Goal: Information Seeking & Learning: Learn about a topic

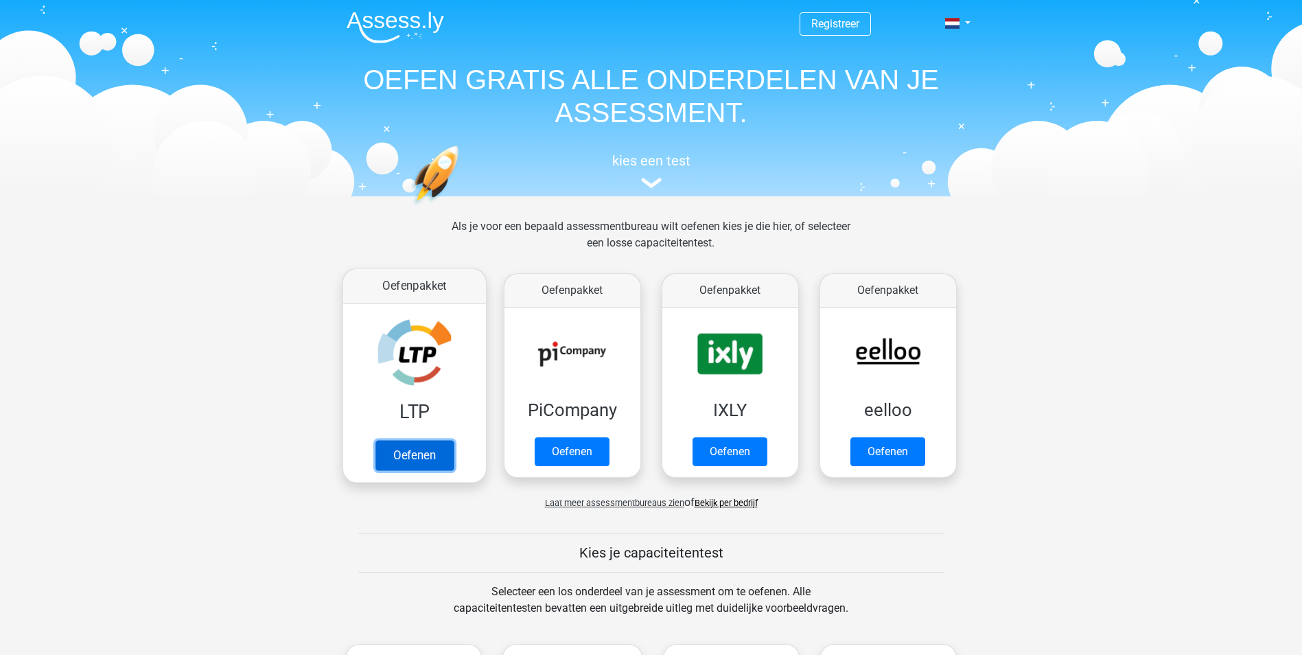
click at [412, 452] on link "Oefenen" at bounding box center [414, 455] width 78 height 30
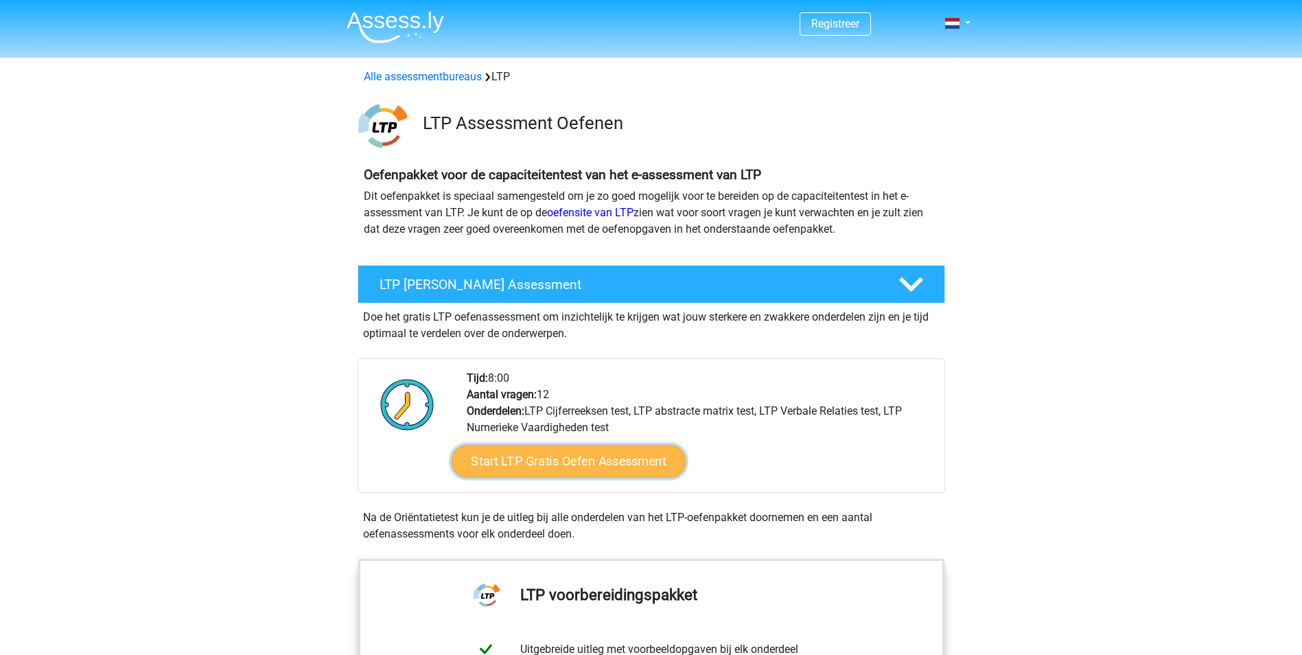
click at [568, 456] on link "Start LTP Gratis Oefen Assessment" at bounding box center [568, 461] width 235 height 33
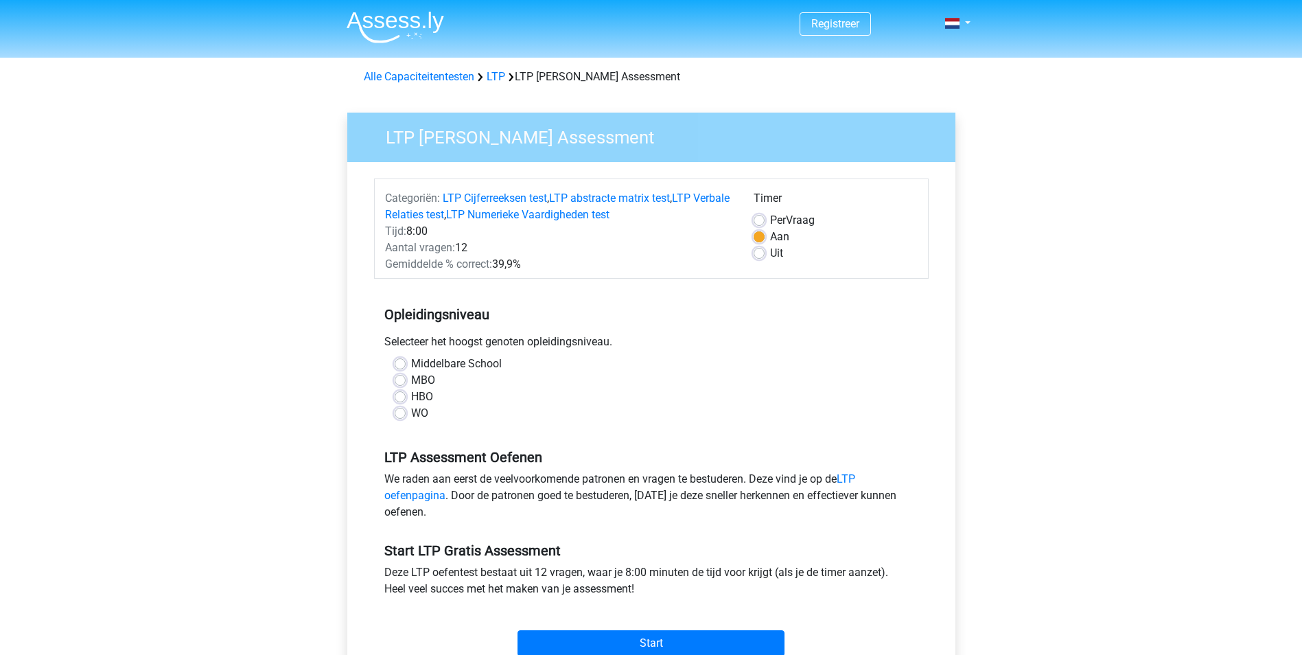
click at [411, 378] on label "MBO" at bounding box center [423, 380] width 24 height 16
click at [400, 378] on input "MBO" at bounding box center [400, 379] width 11 height 14
radio input "true"
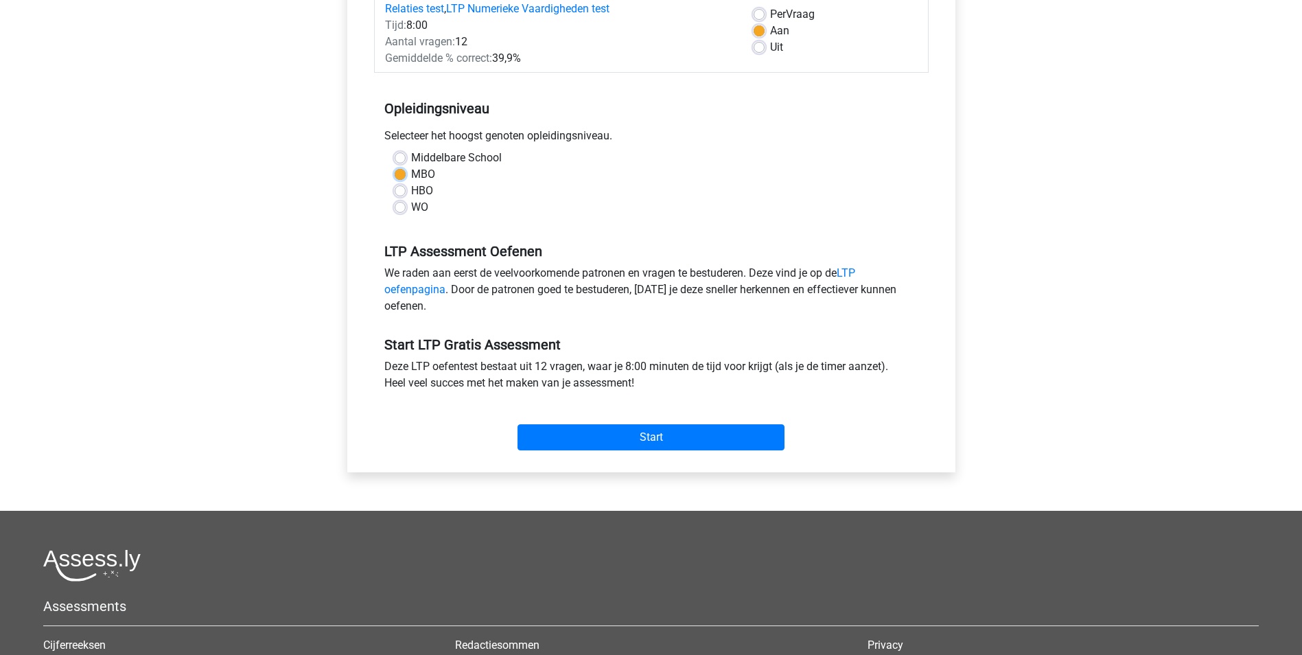
scroll to position [137, 0]
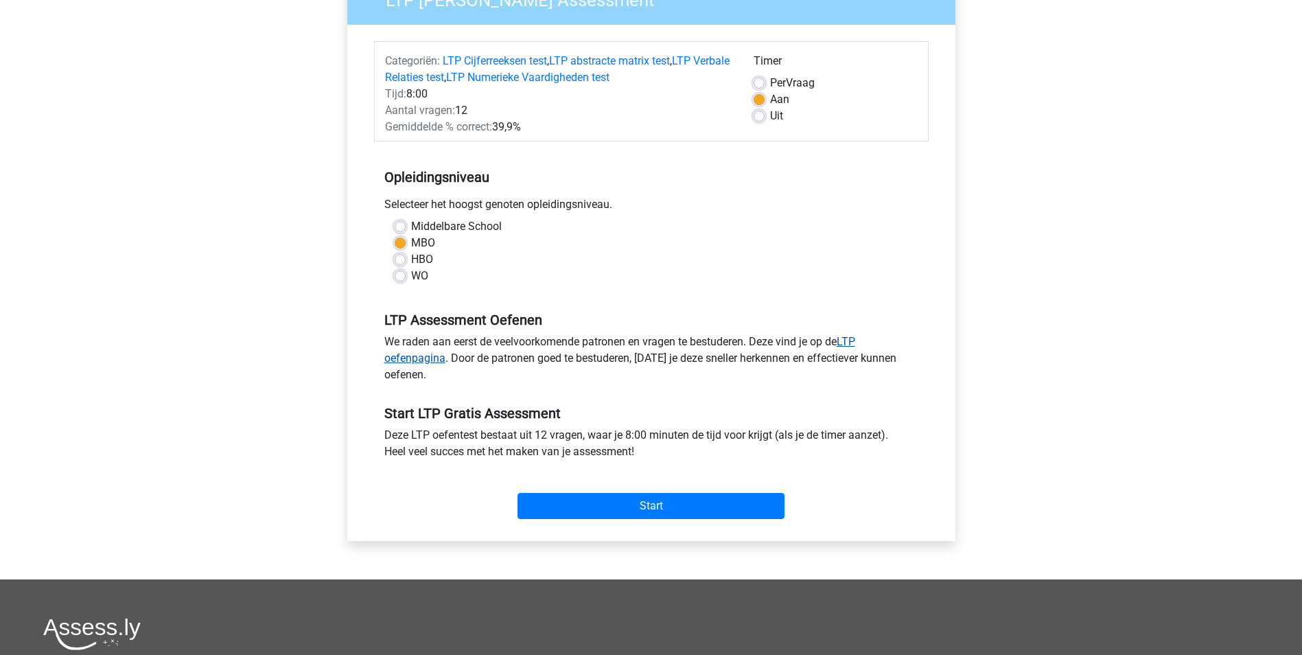
click at [421, 357] on link "LTP oefenpagina" at bounding box center [619, 350] width 471 height 30
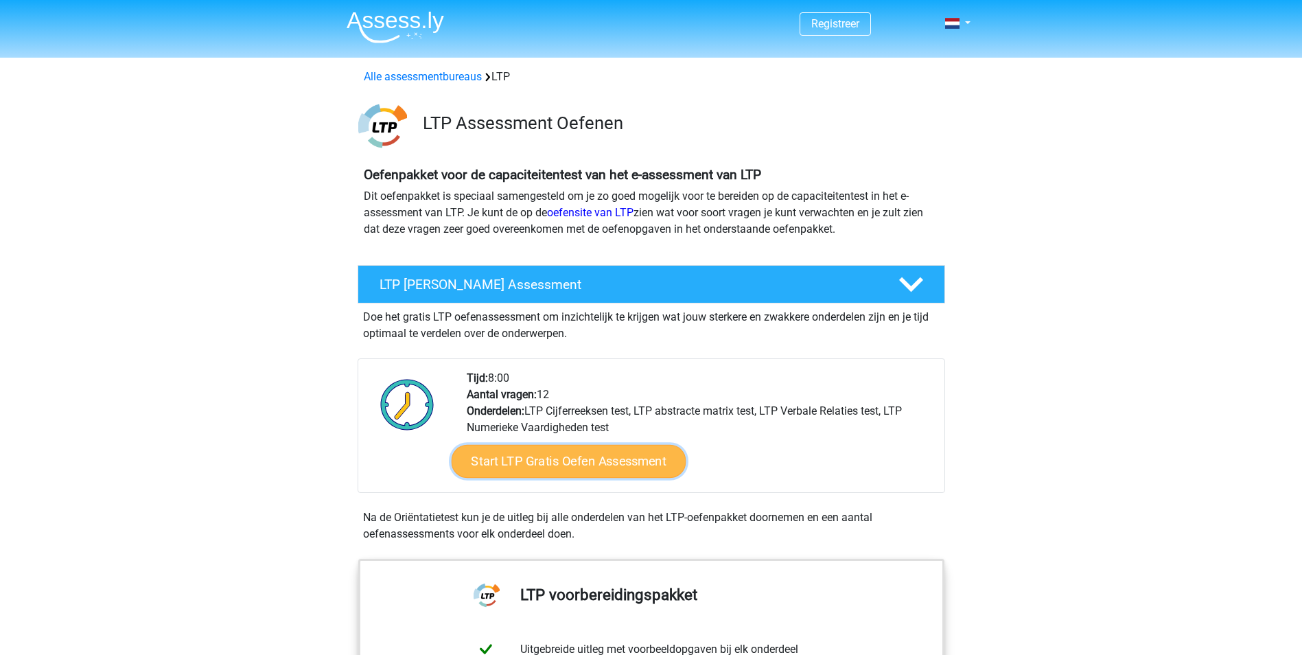
click at [557, 456] on link "Start LTP Gratis Oefen Assessment" at bounding box center [568, 461] width 235 height 33
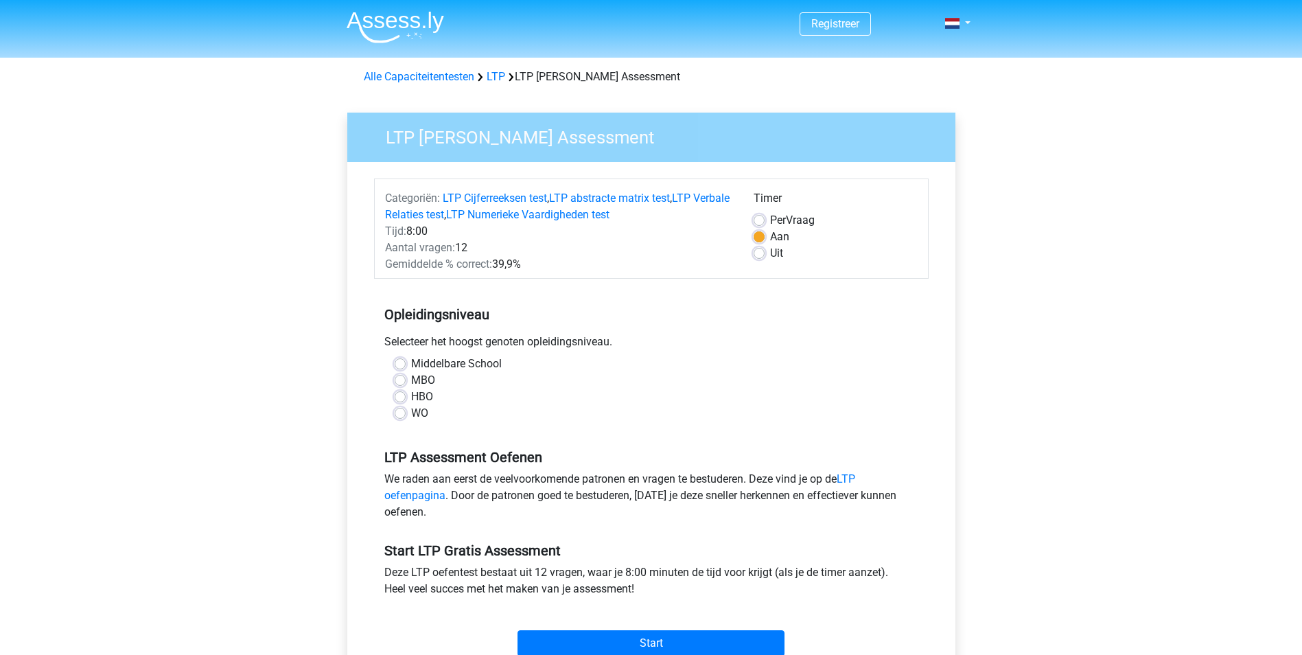
click at [411, 379] on label "MBO" at bounding box center [423, 380] width 24 height 16
click at [399, 379] on input "MBO" at bounding box center [400, 379] width 11 height 14
radio input "true"
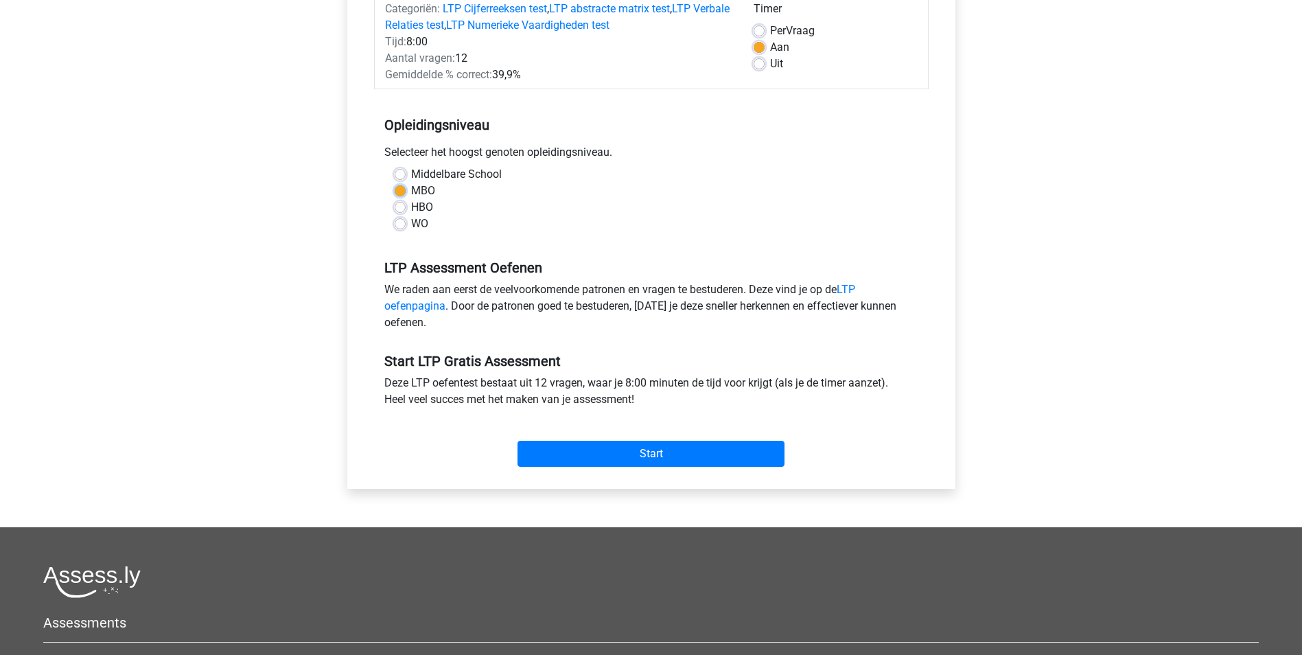
scroll to position [206, 0]
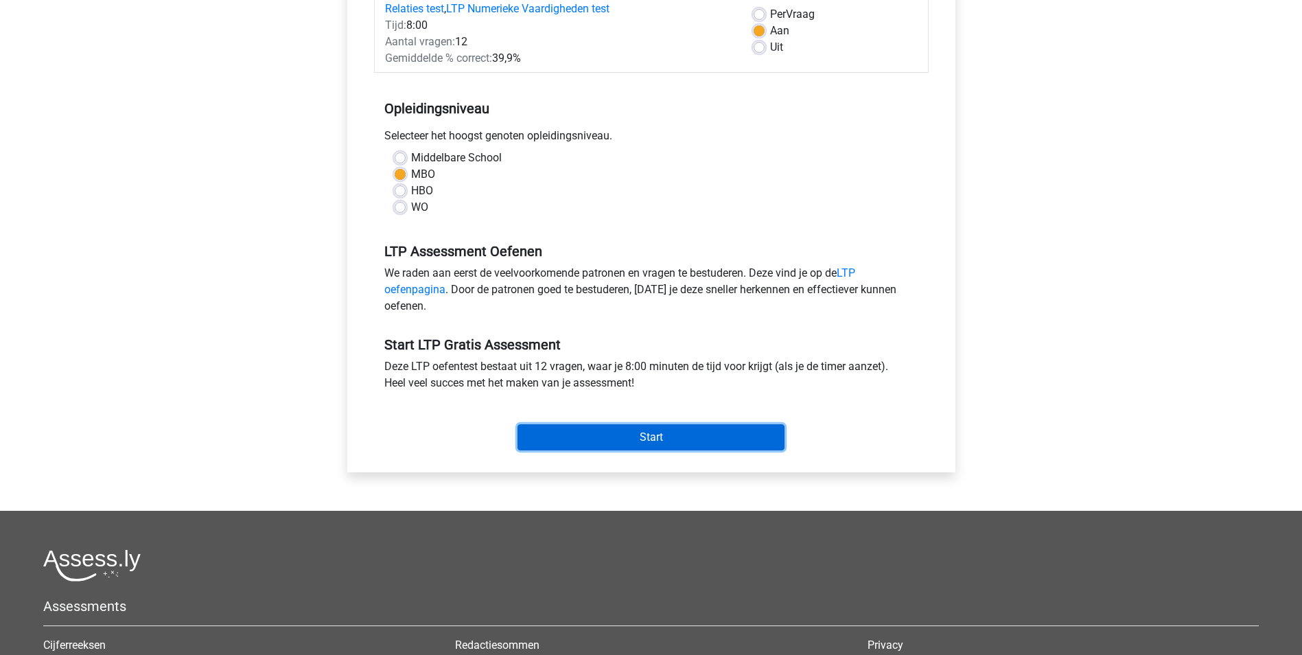
click at [648, 433] on input "Start" at bounding box center [650, 437] width 267 height 26
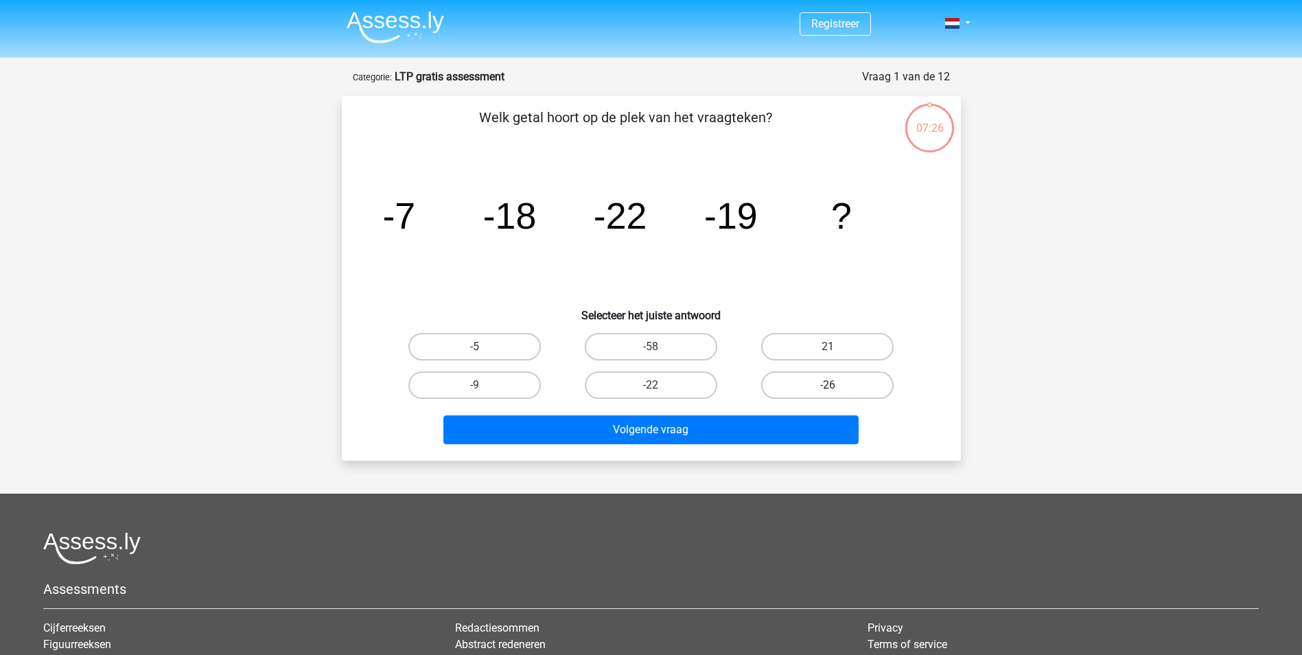
click at [830, 382] on label "-26" at bounding box center [827, 384] width 132 height 27
click at [830, 385] on input "-26" at bounding box center [832, 389] width 9 height 9
radio input "true"
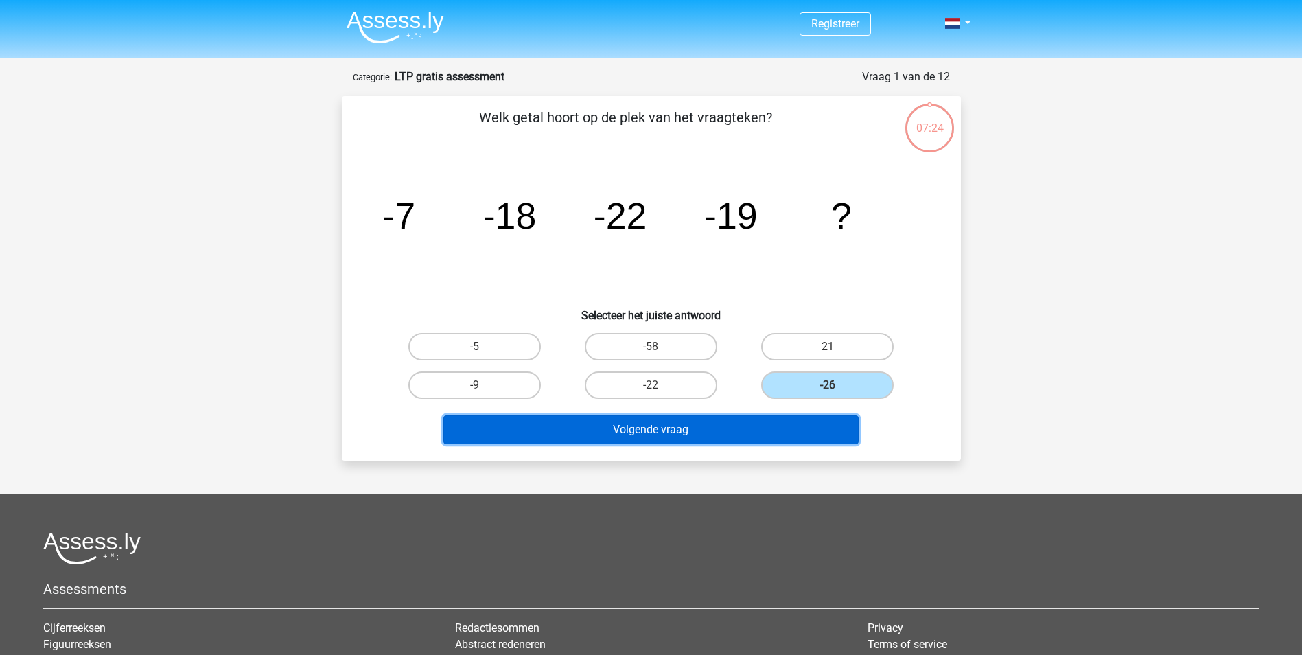
click at [679, 428] on button "Volgende vraag" at bounding box center [650, 429] width 415 height 29
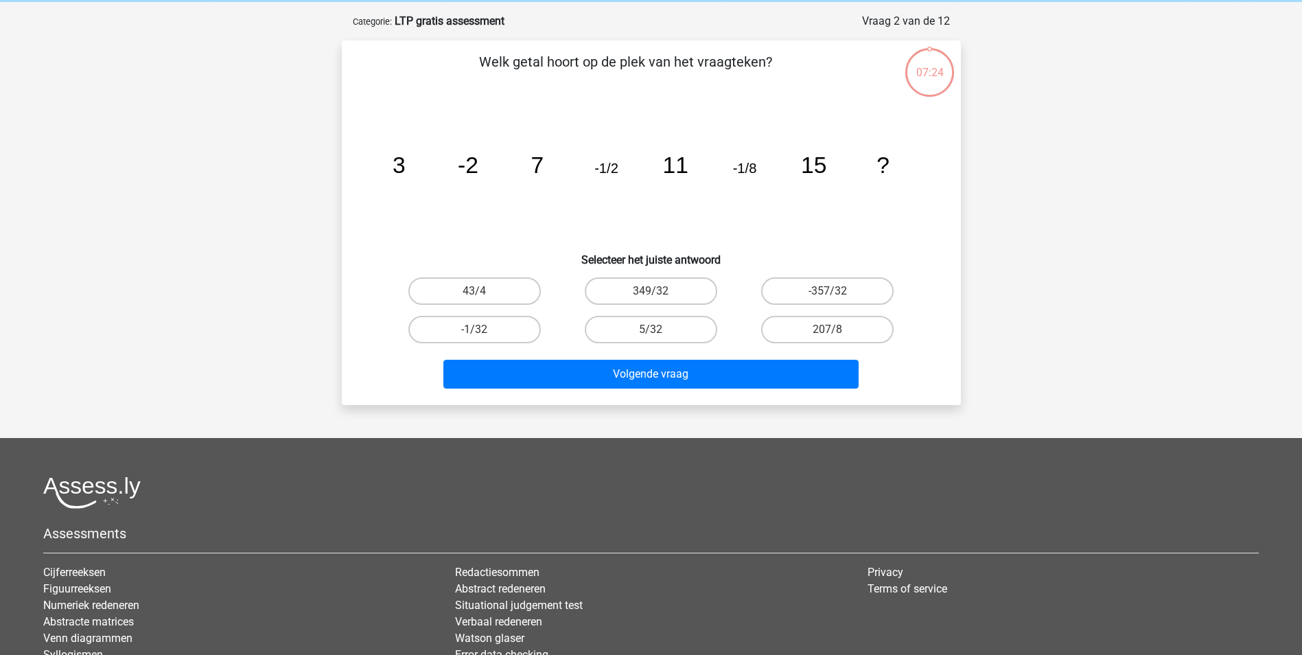
scroll to position [69, 0]
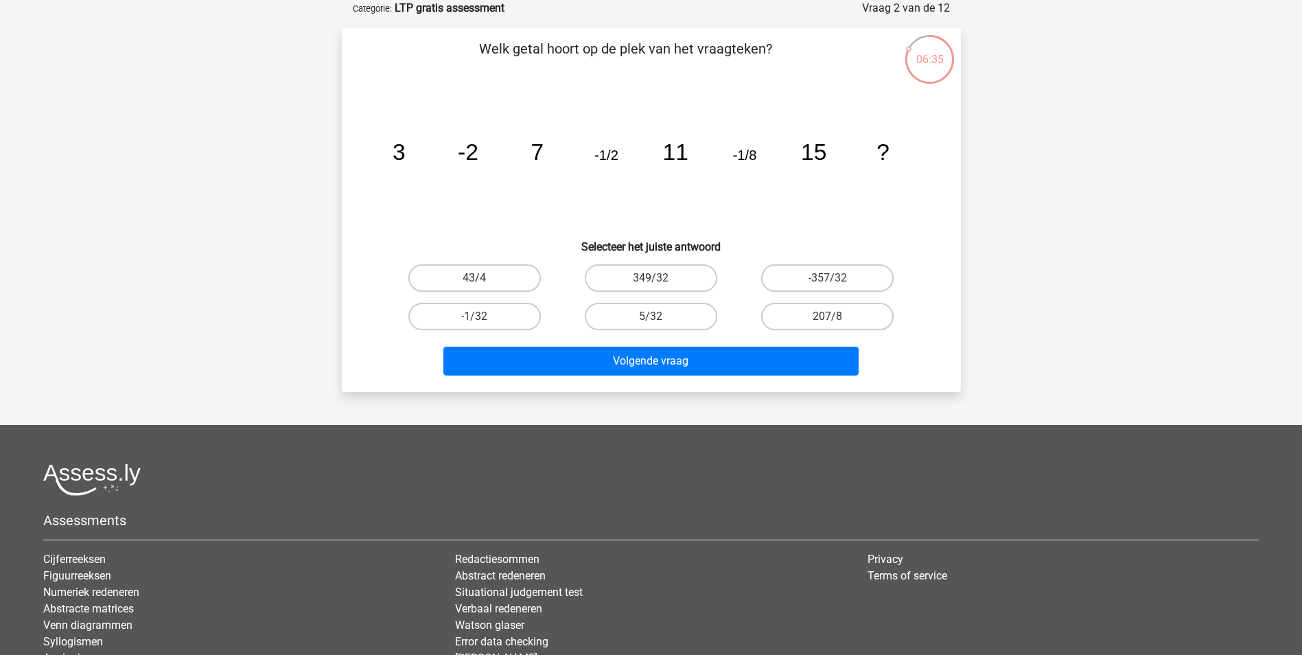
click at [496, 270] on label "43/4" at bounding box center [474, 277] width 132 height 27
click at [483, 278] on input "43/4" at bounding box center [478, 282] width 9 height 9
radio input "true"
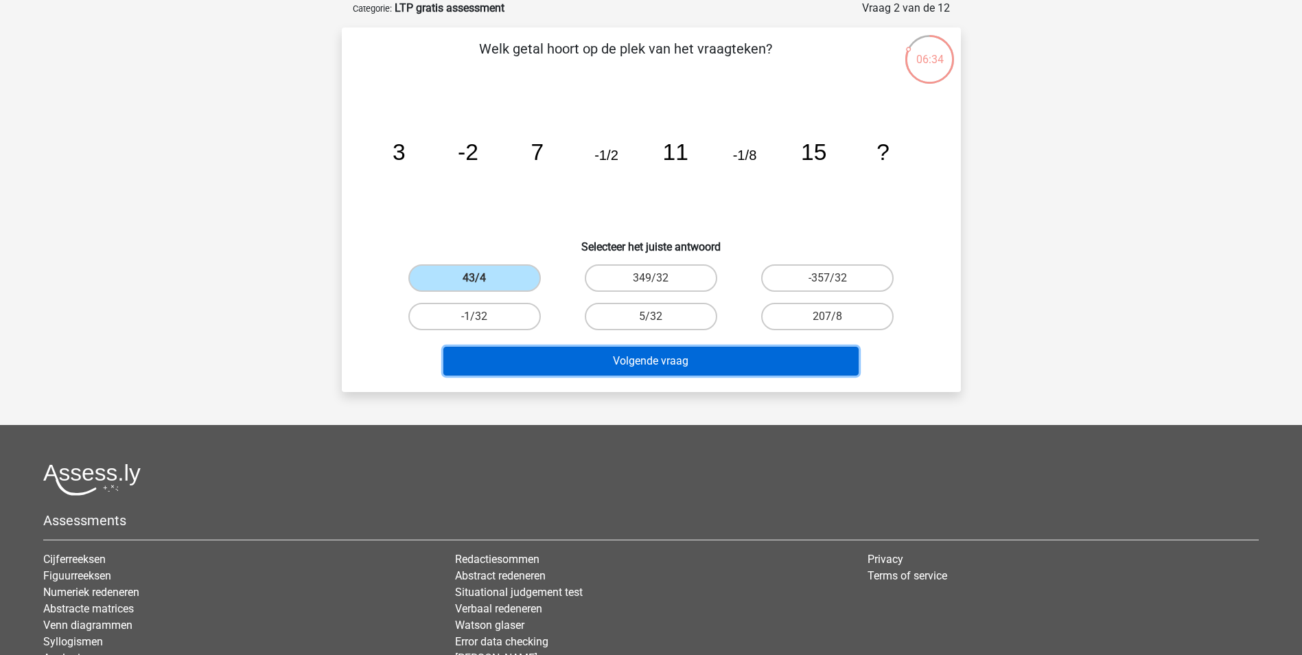
click at [663, 356] on button "Volgende vraag" at bounding box center [650, 361] width 415 height 29
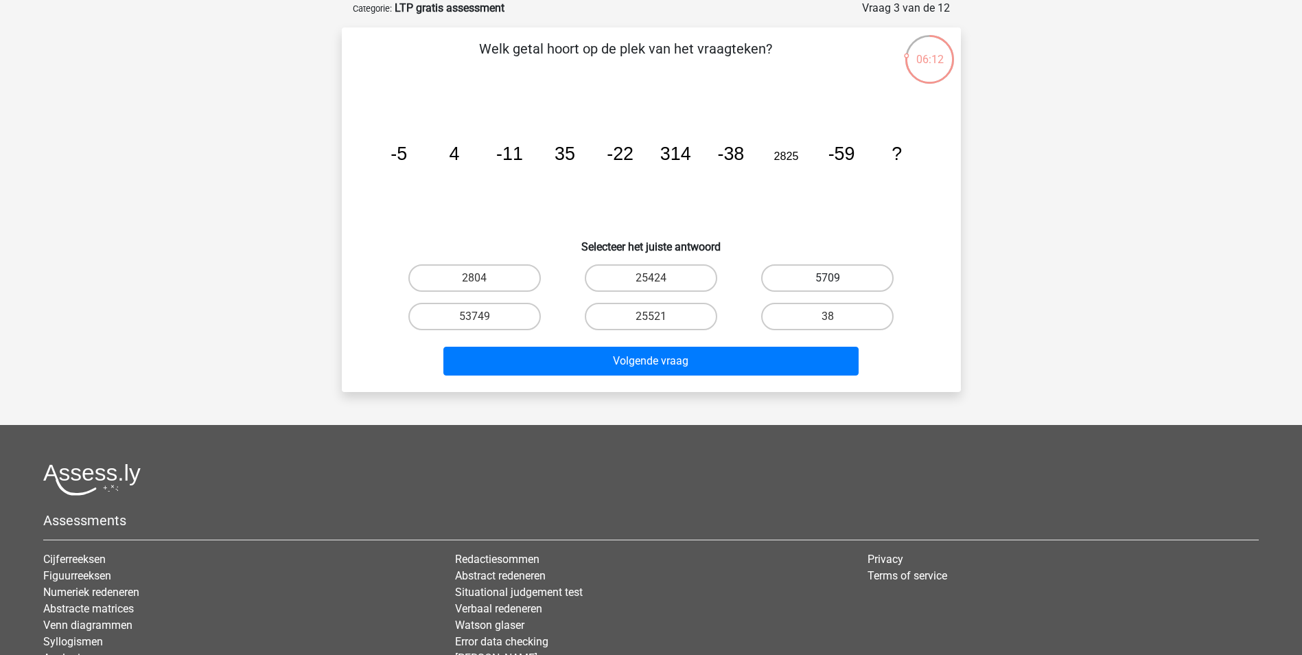
click at [819, 273] on label "5709" at bounding box center [827, 277] width 132 height 27
click at [828, 278] on input "5709" at bounding box center [832, 282] width 9 height 9
radio input "true"
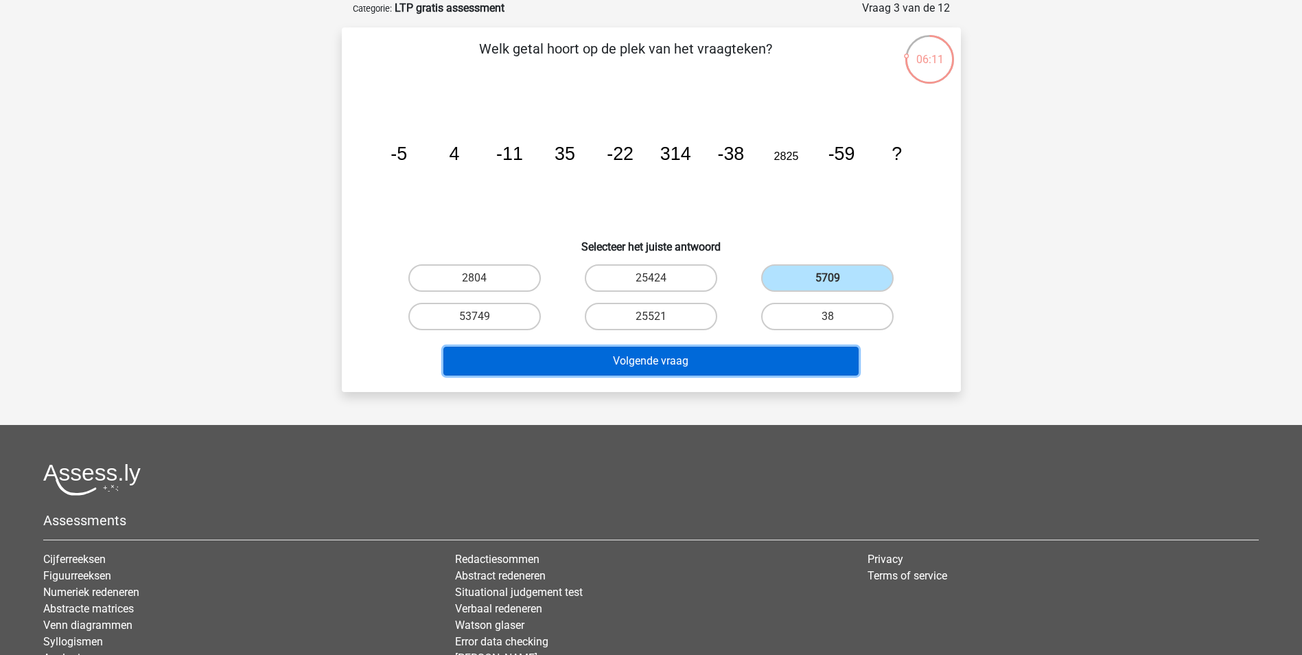
click at [660, 357] on button "Volgende vraag" at bounding box center [650, 361] width 415 height 29
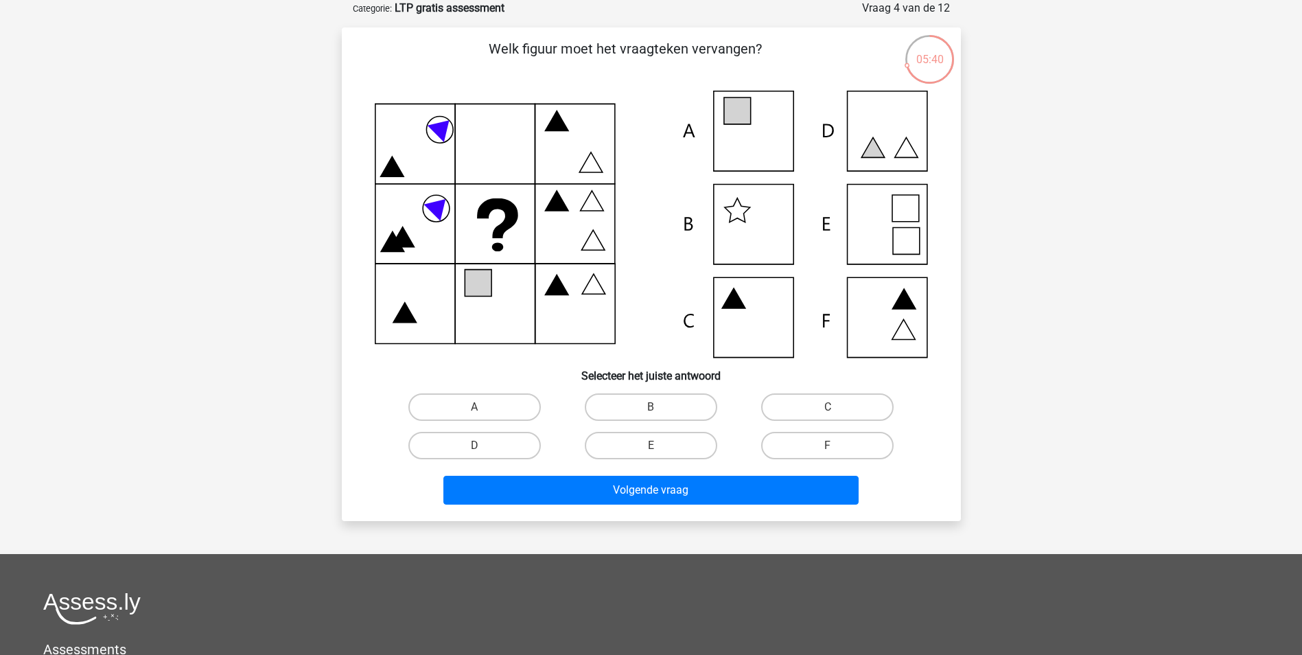
click at [885, 303] on icon at bounding box center [651, 224] width 553 height 267
click at [822, 446] on label "F" at bounding box center [827, 445] width 132 height 27
click at [828, 446] on input "F" at bounding box center [832, 449] width 9 height 9
radio input "true"
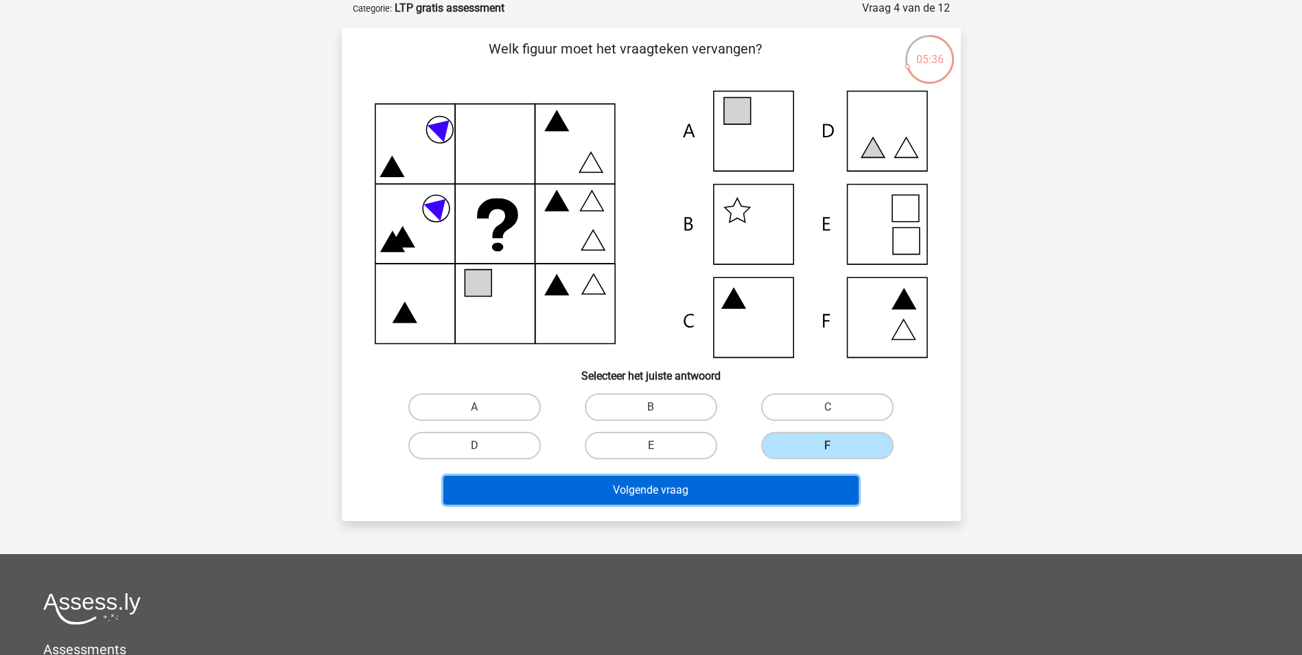
click at [668, 487] on button "Volgende vraag" at bounding box center [650, 490] width 415 height 29
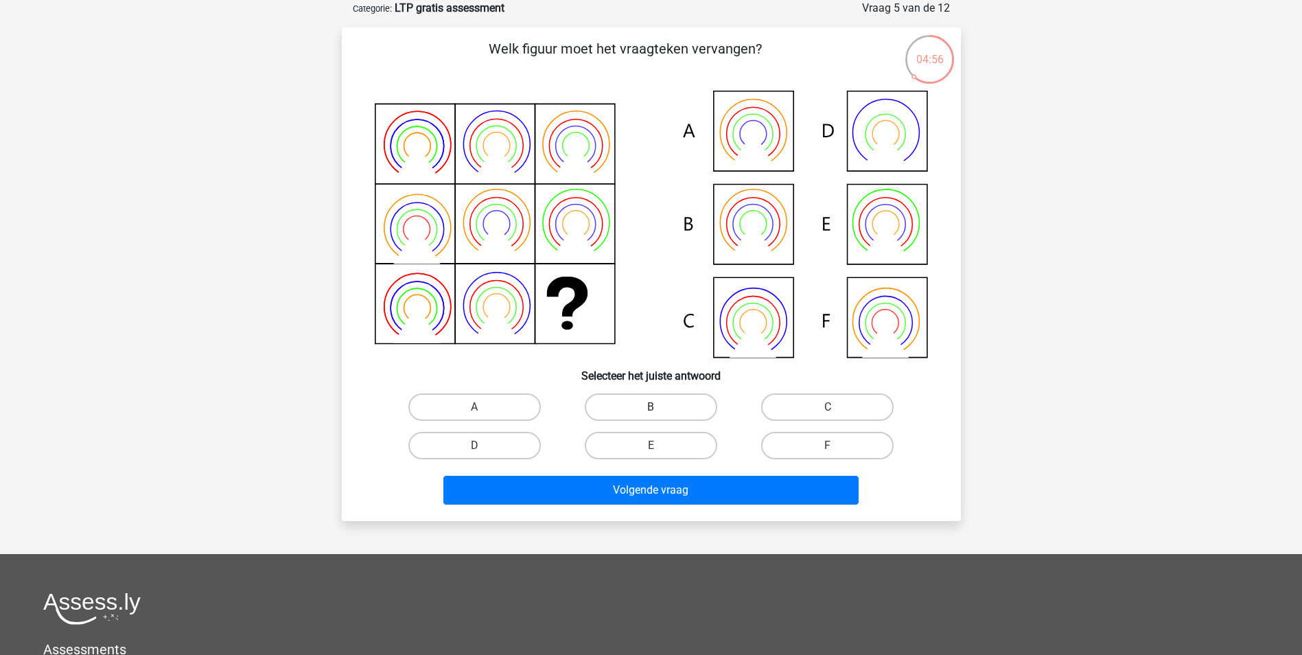
click at [650, 399] on label "B" at bounding box center [651, 406] width 132 height 27
click at [651, 407] on input "B" at bounding box center [655, 411] width 9 height 9
radio input "true"
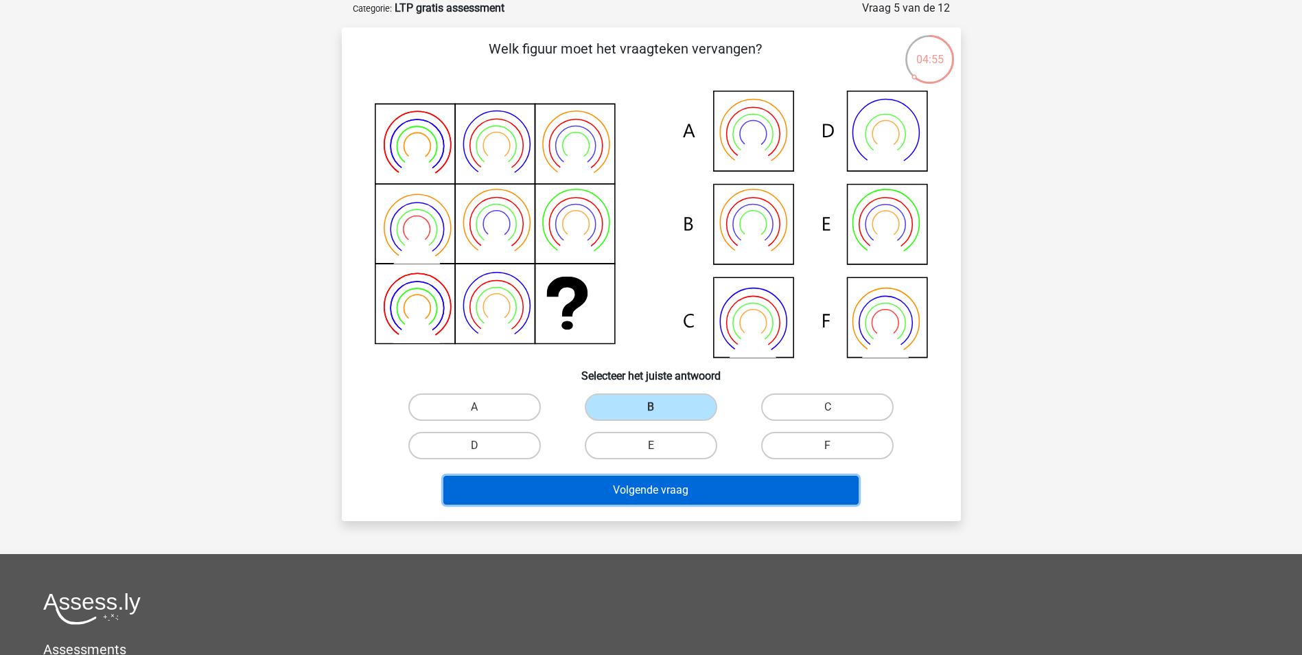
click at [658, 491] on button "Volgende vraag" at bounding box center [650, 490] width 415 height 29
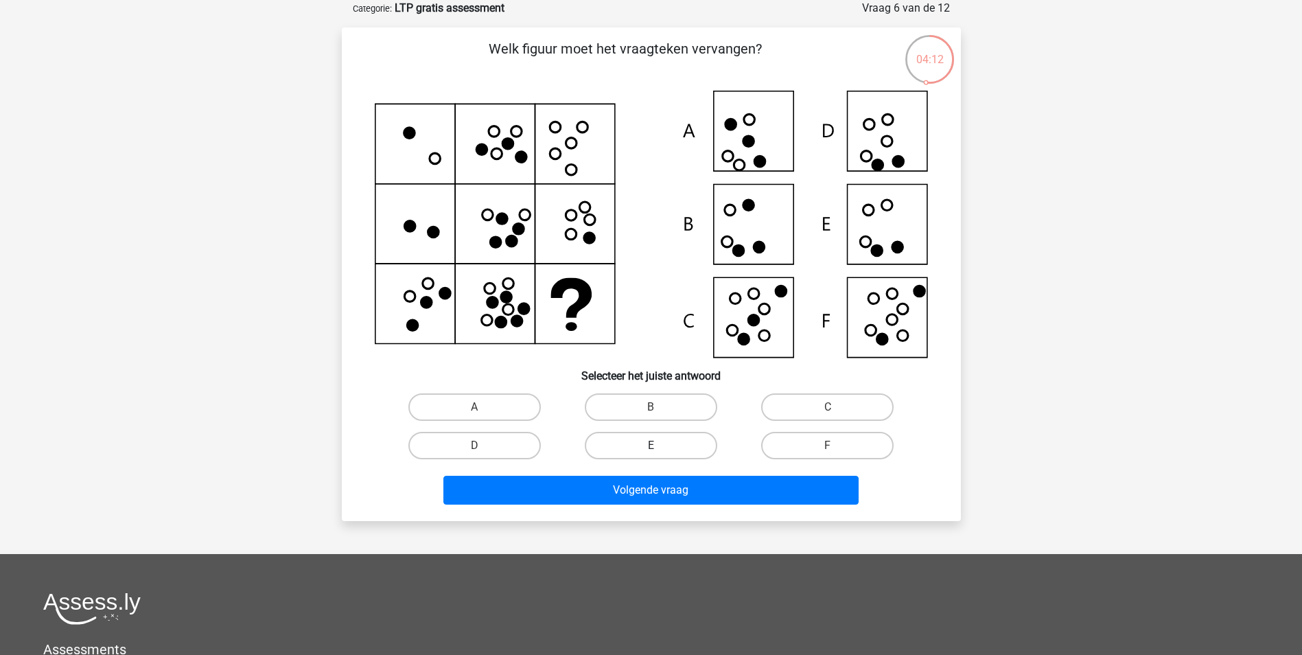
click at [658, 441] on label "E" at bounding box center [651, 445] width 132 height 27
click at [658, 445] on input "E" at bounding box center [655, 449] width 9 height 9
radio input "true"
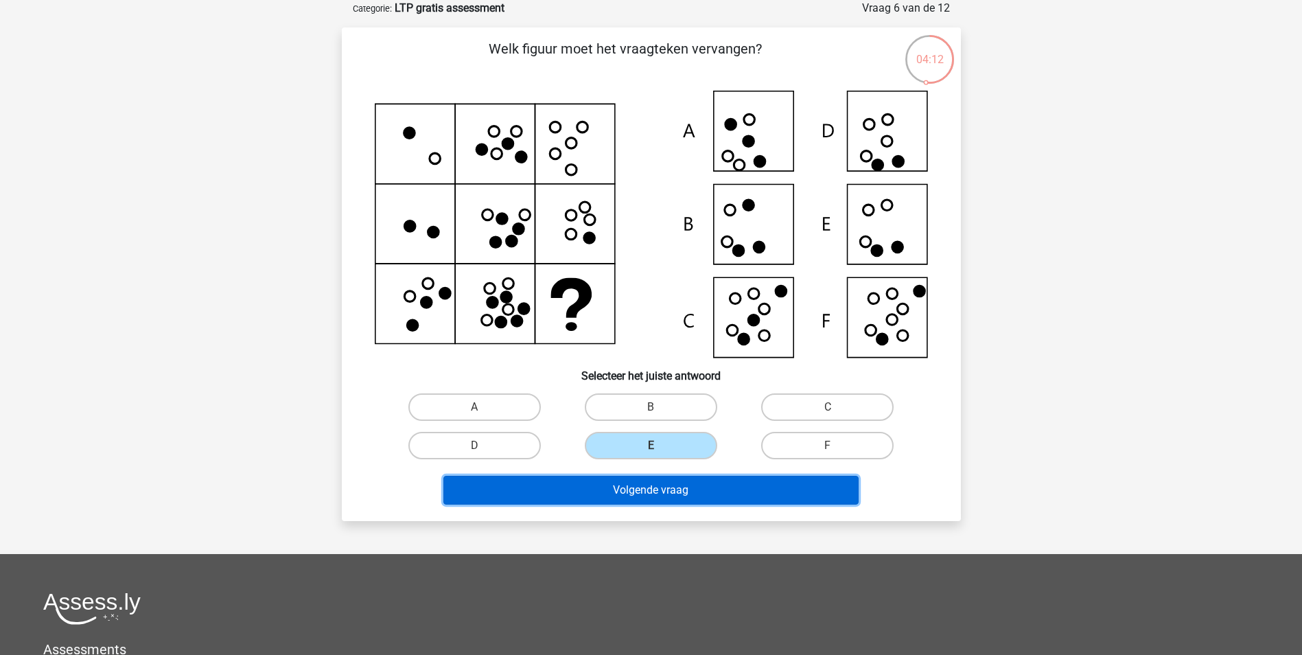
click at [648, 486] on button "Volgende vraag" at bounding box center [650, 490] width 415 height 29
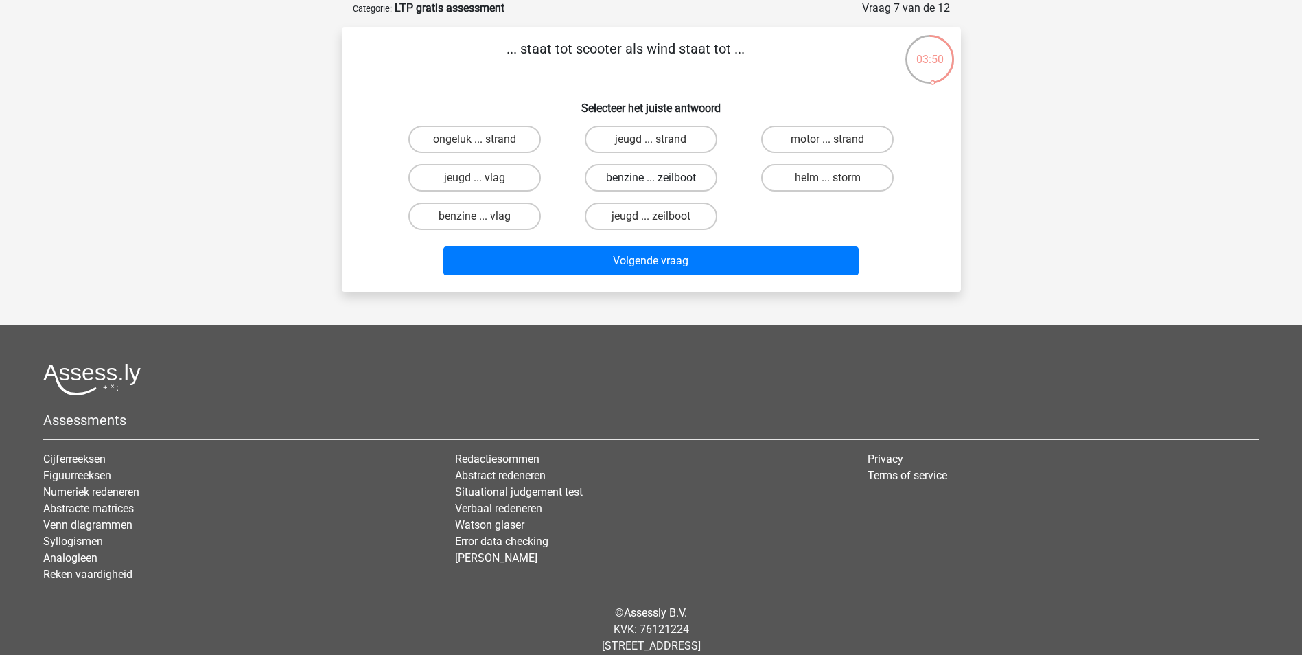
click at [639, 174] on label "benzine ... zeilboot" at bounding box center [651, 177] width 132 height 27
click at [651, 178] on input "benzine ... zeilboot" at bounding box center [655, 182] width 9 height 9
radio input "true"
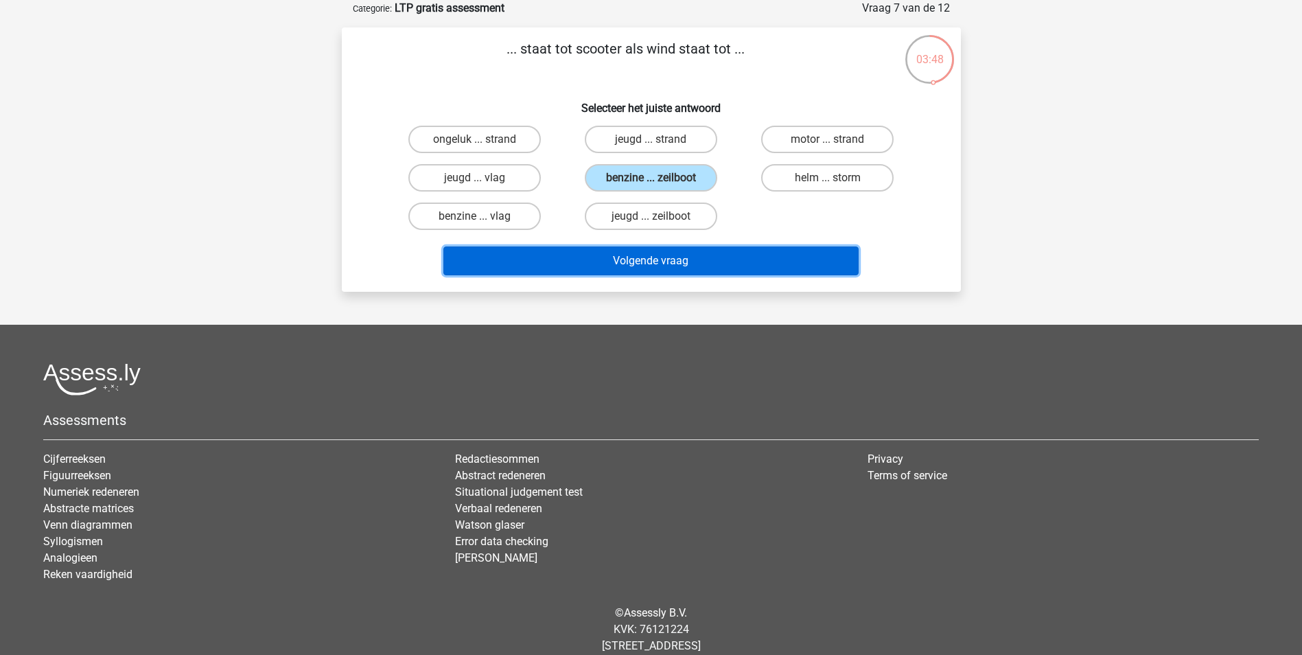
click at [651, 255] on button "Volgende vraag" at bounding box center [650, 260] width 415 height 29
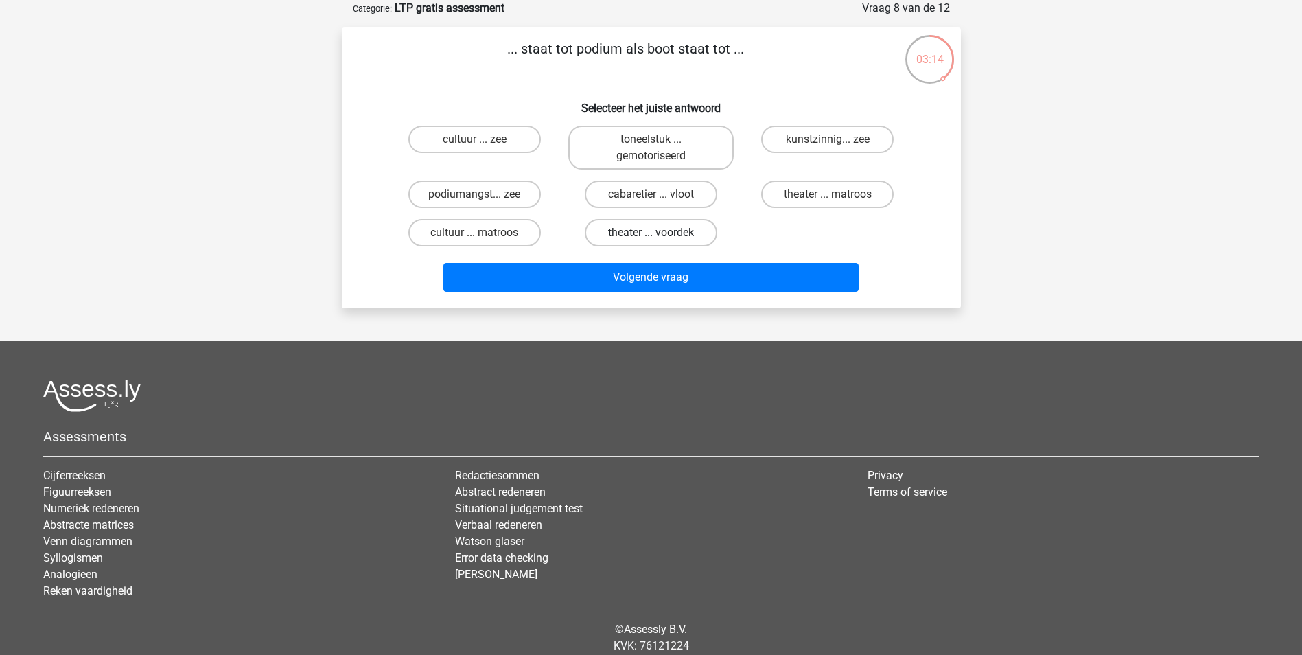
click at [639, 231] on label "theater ... voordek" at bounding box center [651, 232] width 132 height 27
click at [651, 233] on input "theater ... voordek" at bounding box center [655, 237] width 9 height 9
radio input "true"
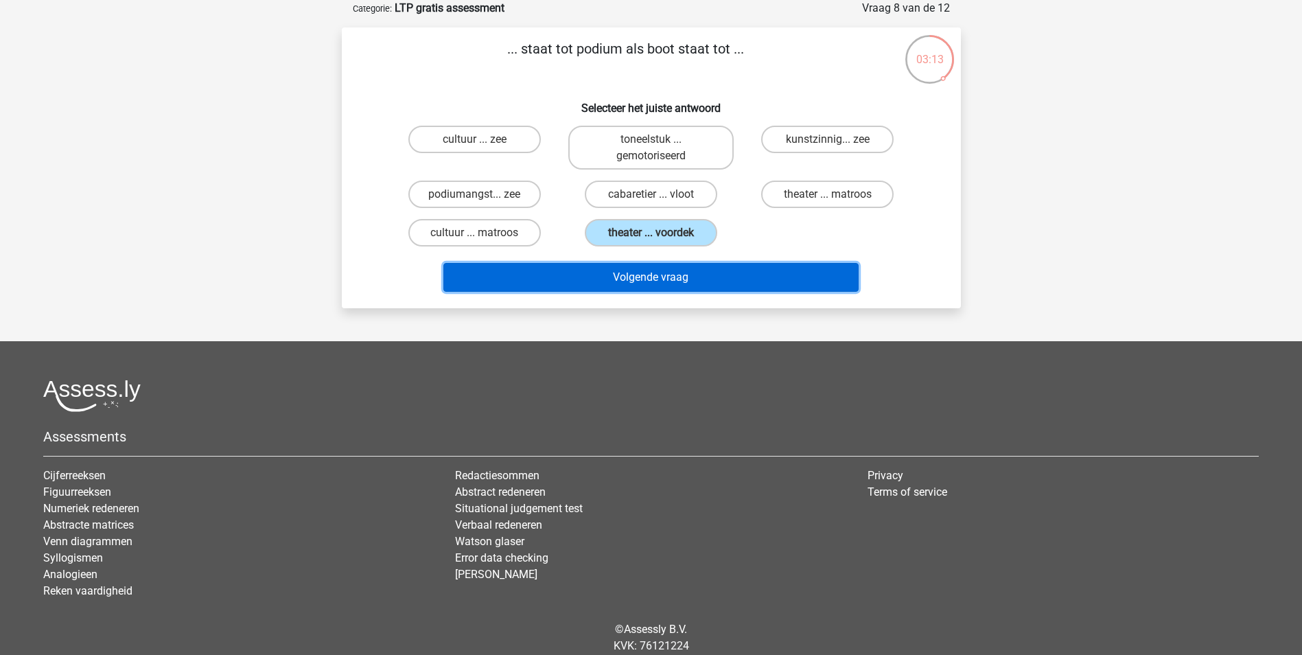
click at [653, 277] on button "Volgende vraag" at bounding box center [650, 277] width 415 height 29
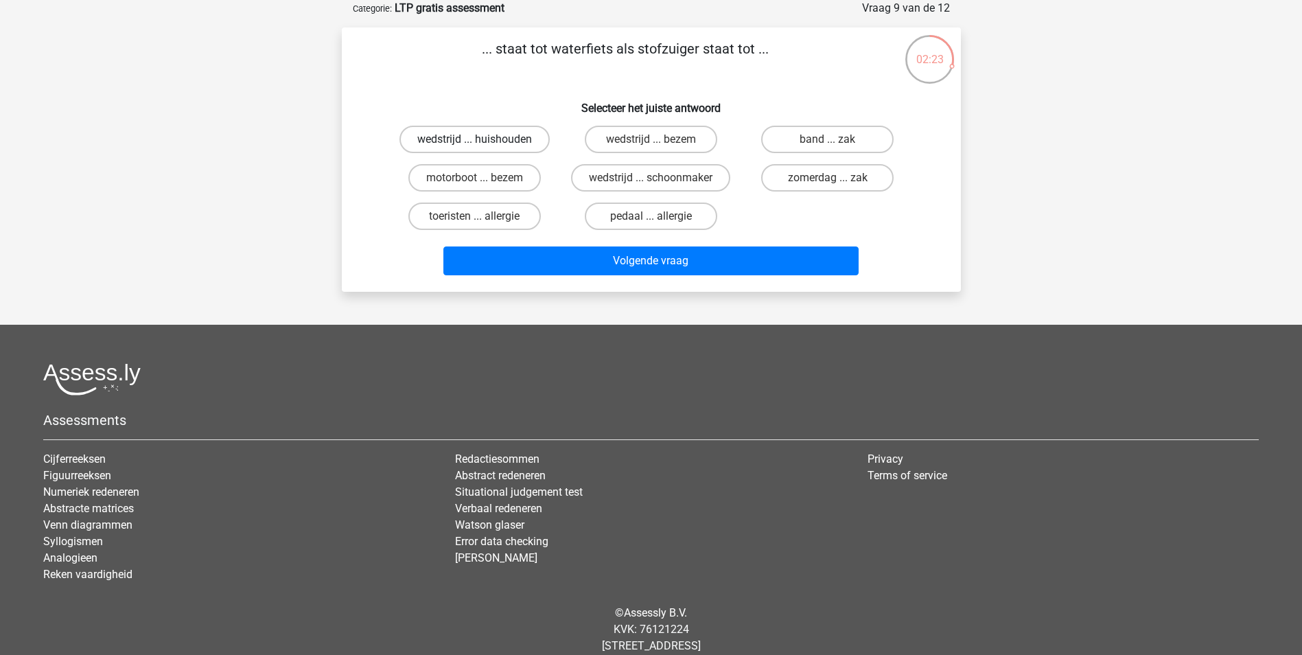
click at [486, 135] on label "wedstrijd ... huishouden" at bounding box center [474, 139] width 150 height 27
click at [483, 139] on input "wedstrijd ... huishouden" at bounding box center [478, 143] width 9 height 9
radio input "true"
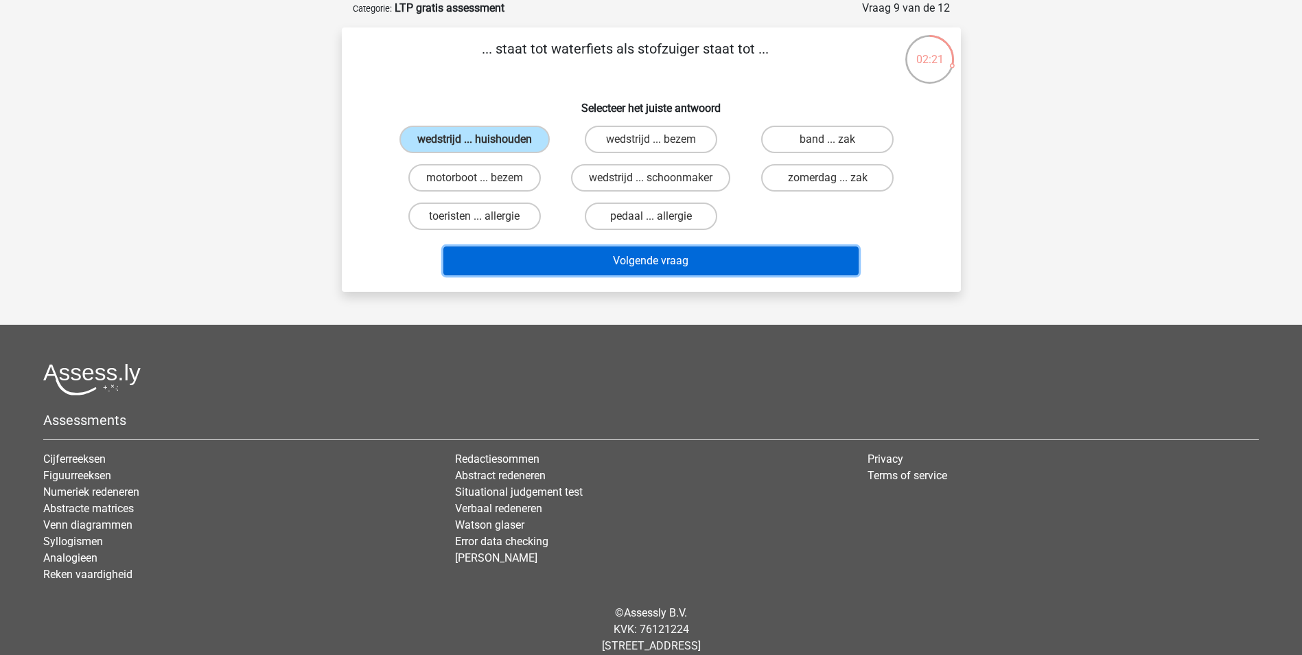
click at [655, 260] on button "Volgende vraag" at bounding box center [650, 260] width 415 height 29
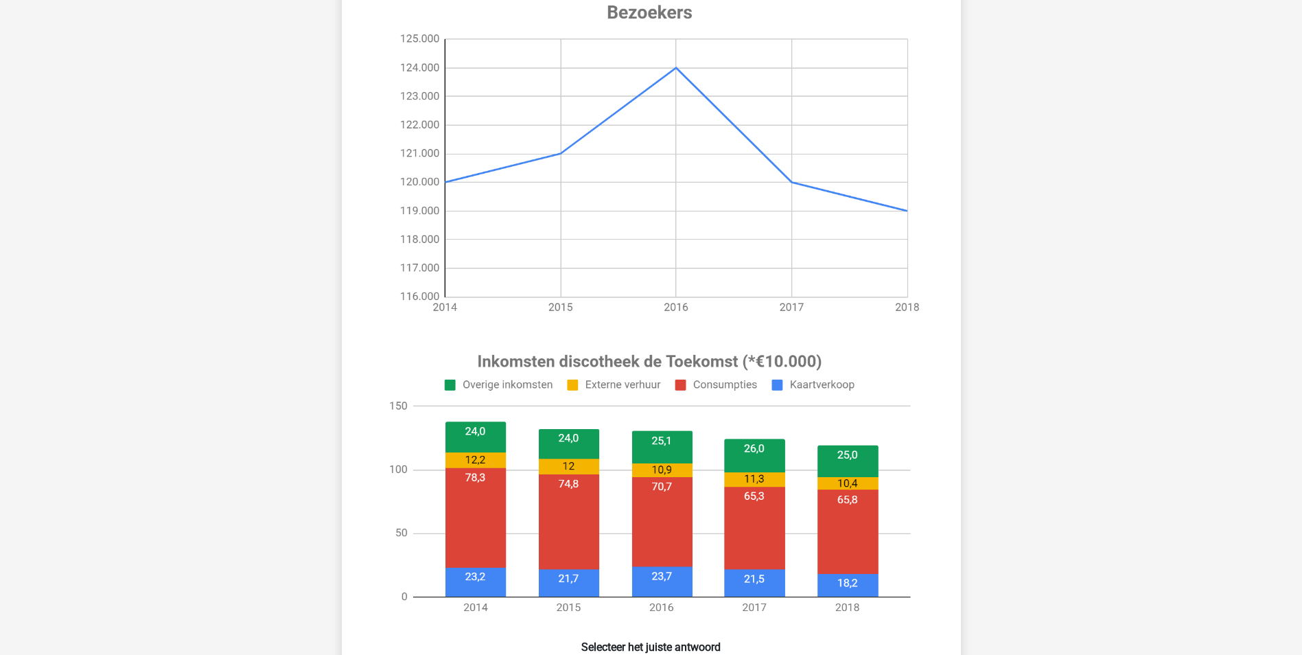
scroll to position [206, 0]
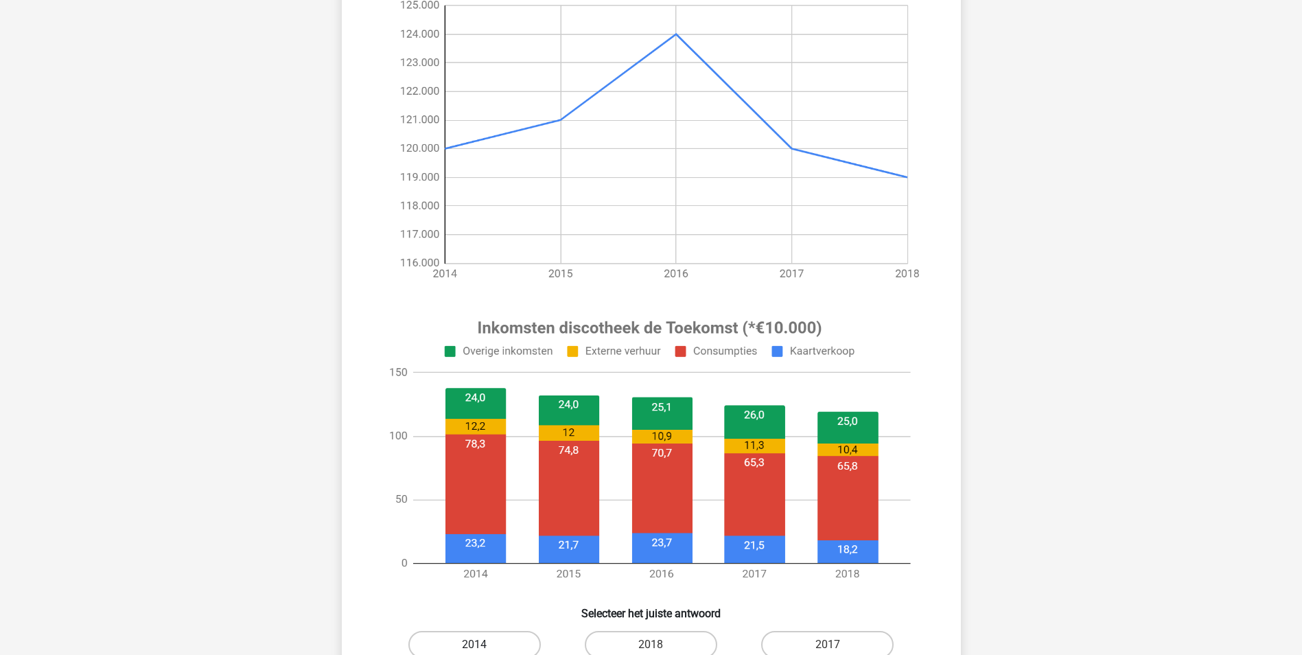
click at [480, 640] on label "2014" at bounding box center [474, 644] width 132 height 27
click at [480, 644] on input "2014" at bounding box center [478, 648] width 9 height 9
radio input "true"
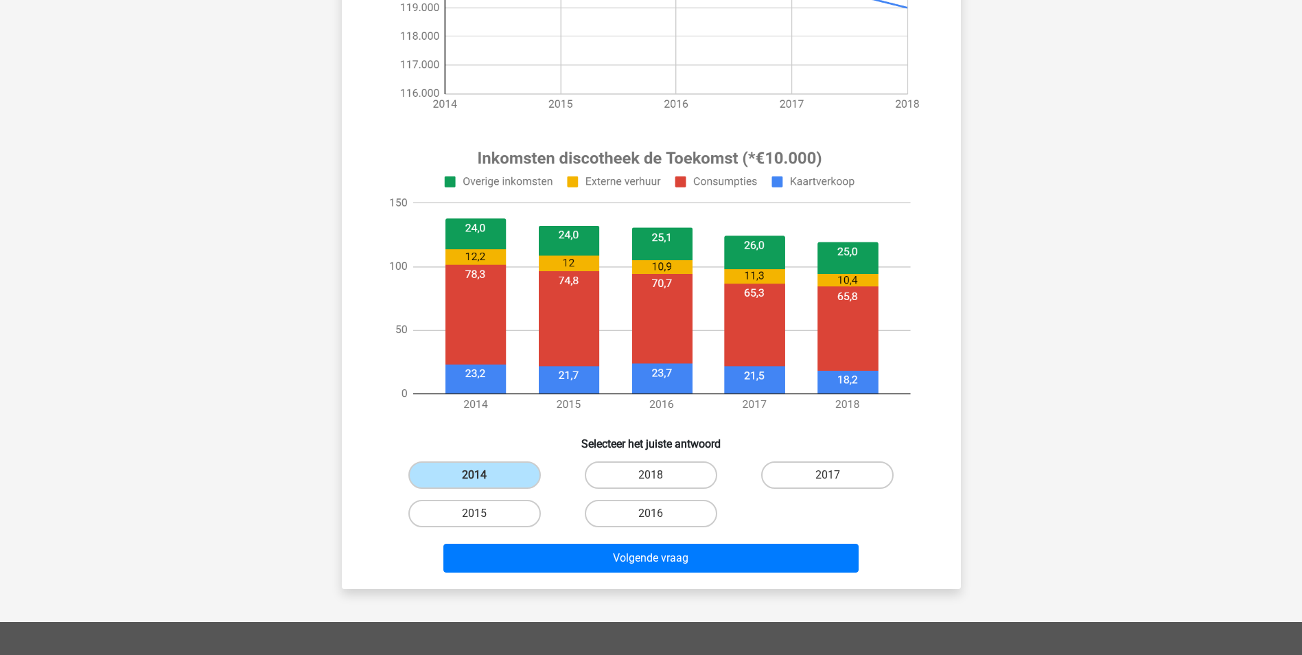
scroll to position [412, 0]
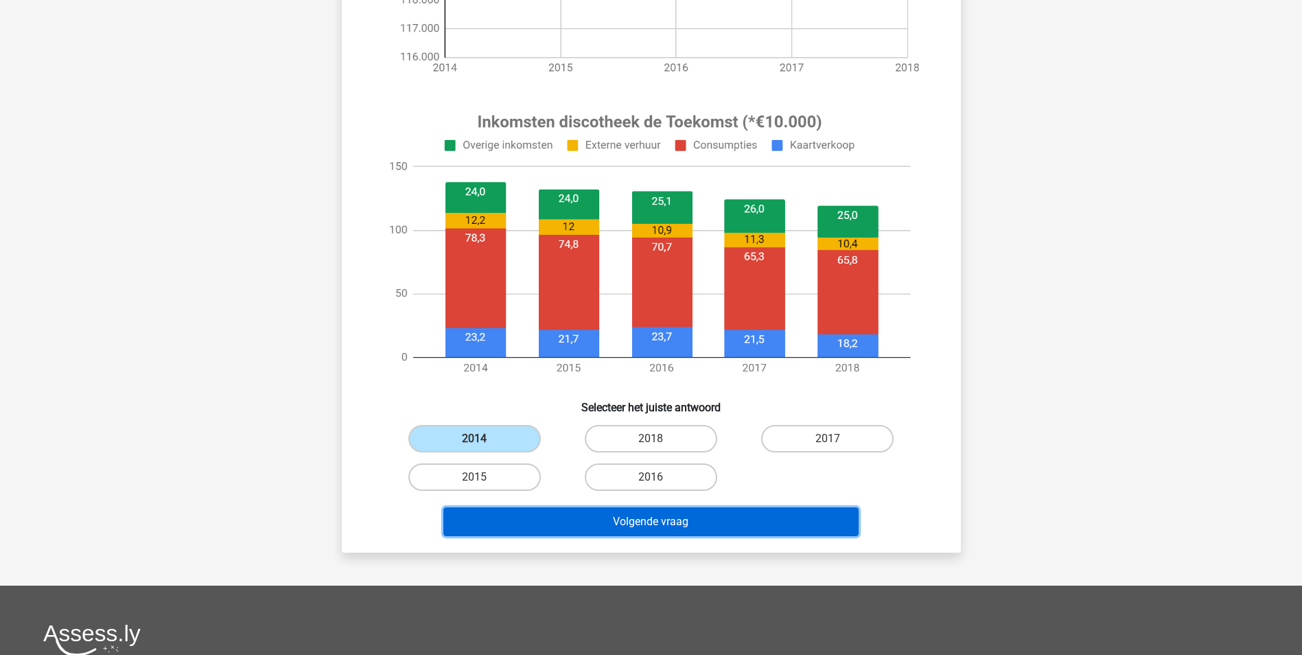
click at [659, 521] on button "Volgende vraag" at bounding box center [650, 521] width 415 height 29
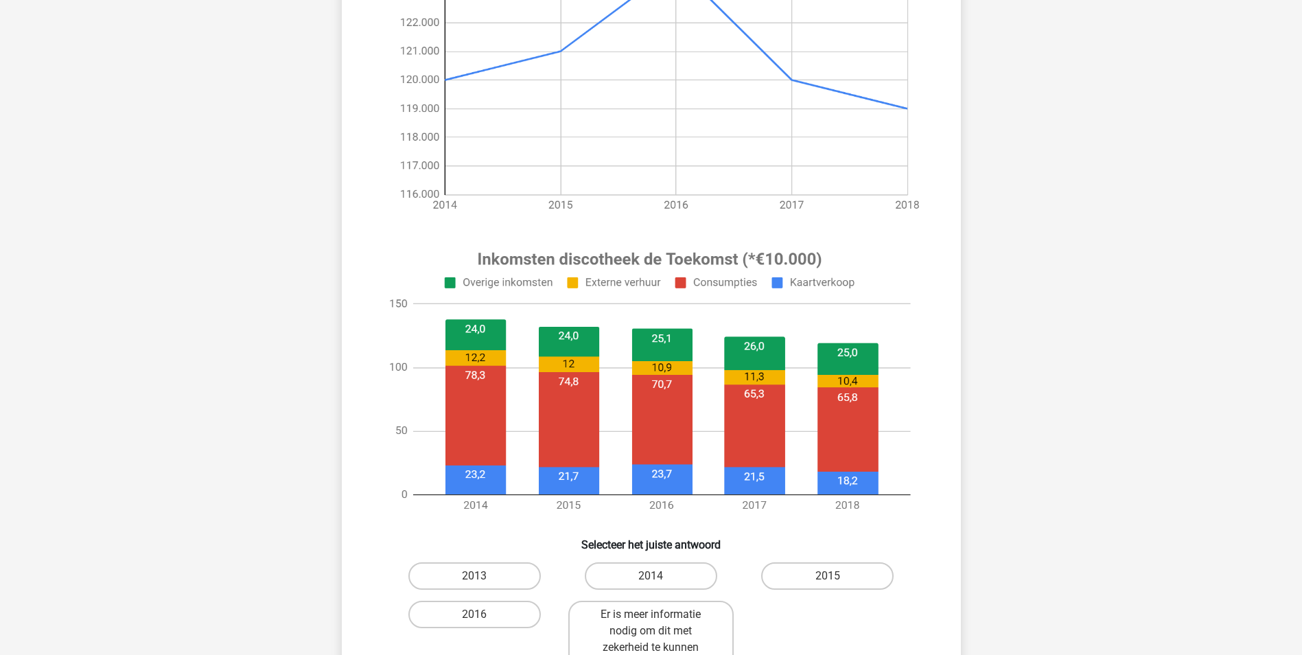
scroll to position [343, 0]
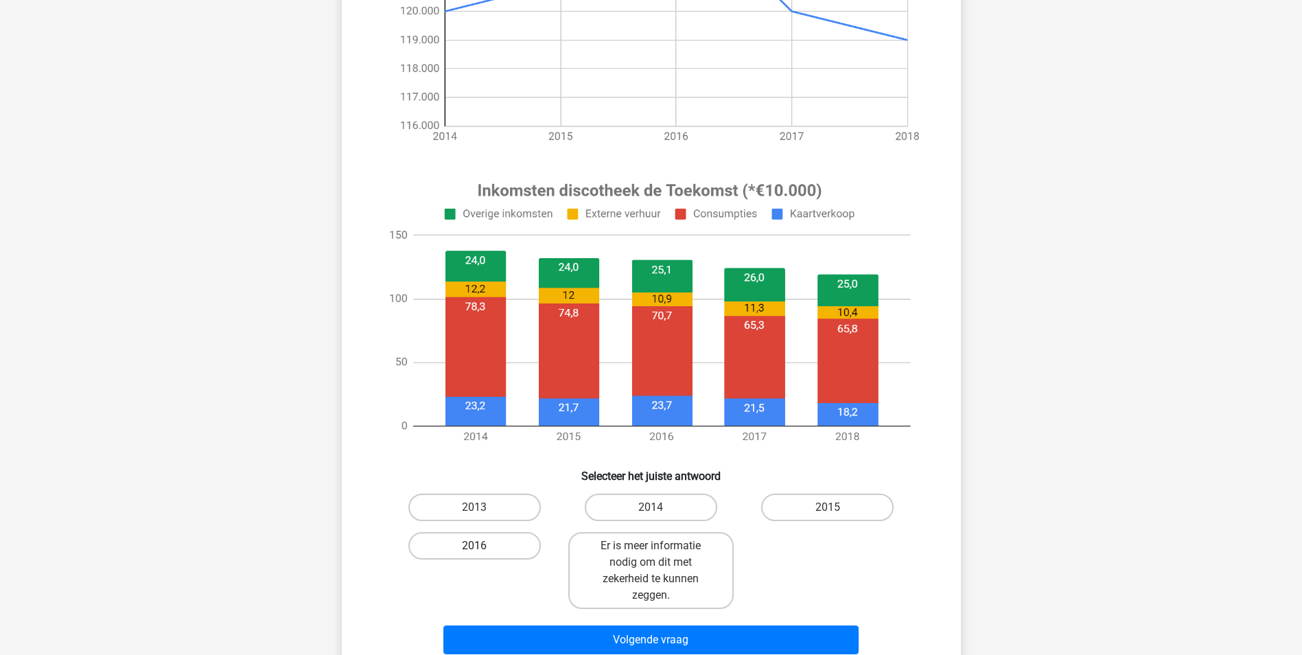
click at [467, 548] on label "2016" at bounding box center [474, 545] width 132 height 27
click at [474, 548] on input "2016" at bounding box center [478, 550] width 9 height 9
radio input "true"
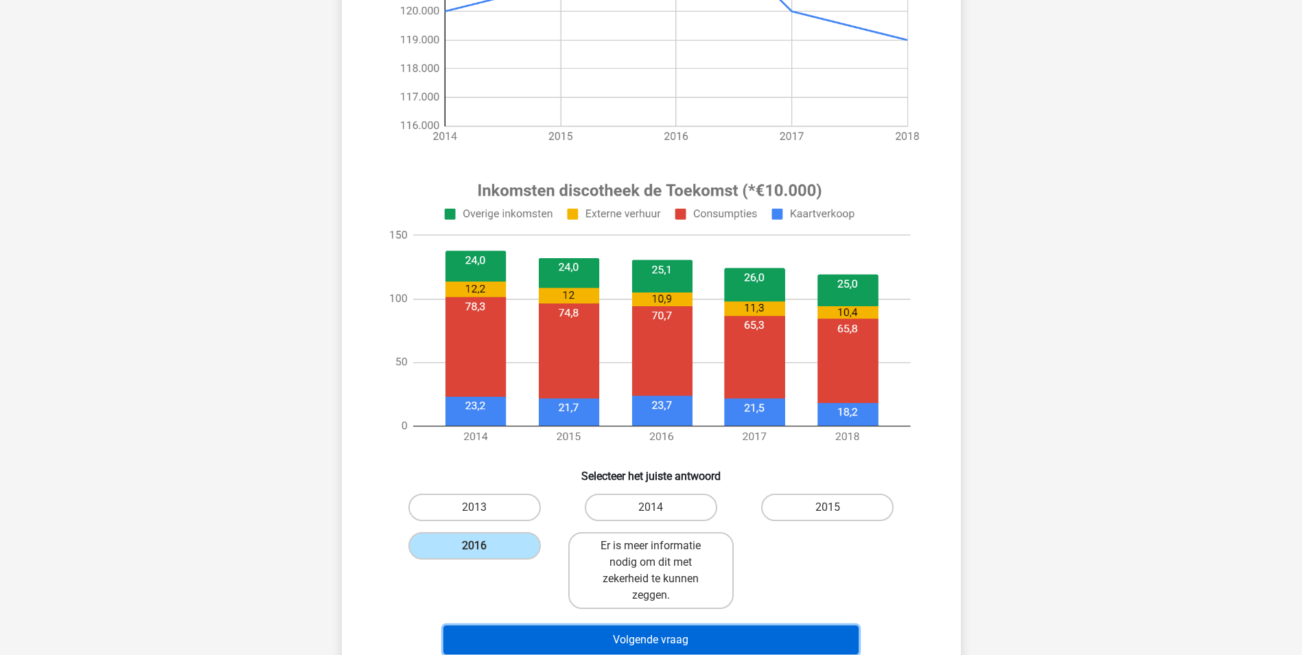
click at [653, 637] on button "Volgende vraag" at bounding box center [650, 639] width 415 height 29
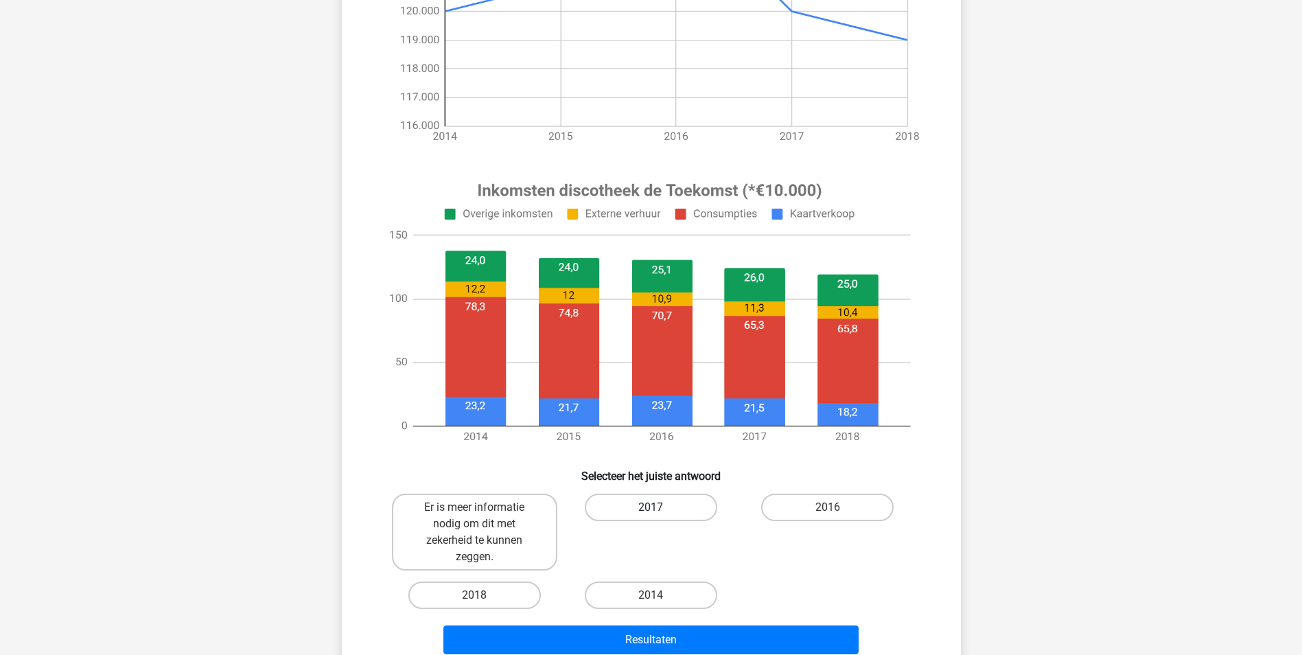
click at [657, 501] on label "2017" at bounding box center [651, 506] width 132 height 27
click at [657, 507] on input "2017" at bounding box center [655, 511] width 9 height 9
radio input "true"
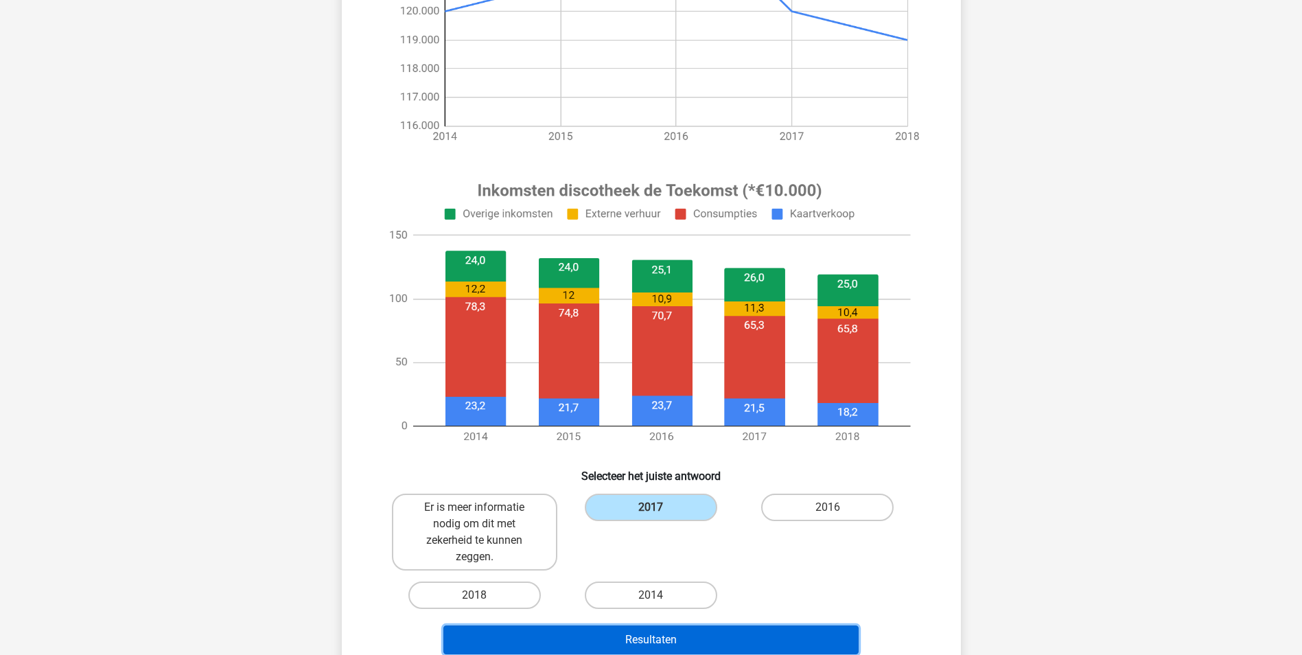
click at [655, 637] on button "Resultaten" at bounding box center [650, 639] width 415 height 29
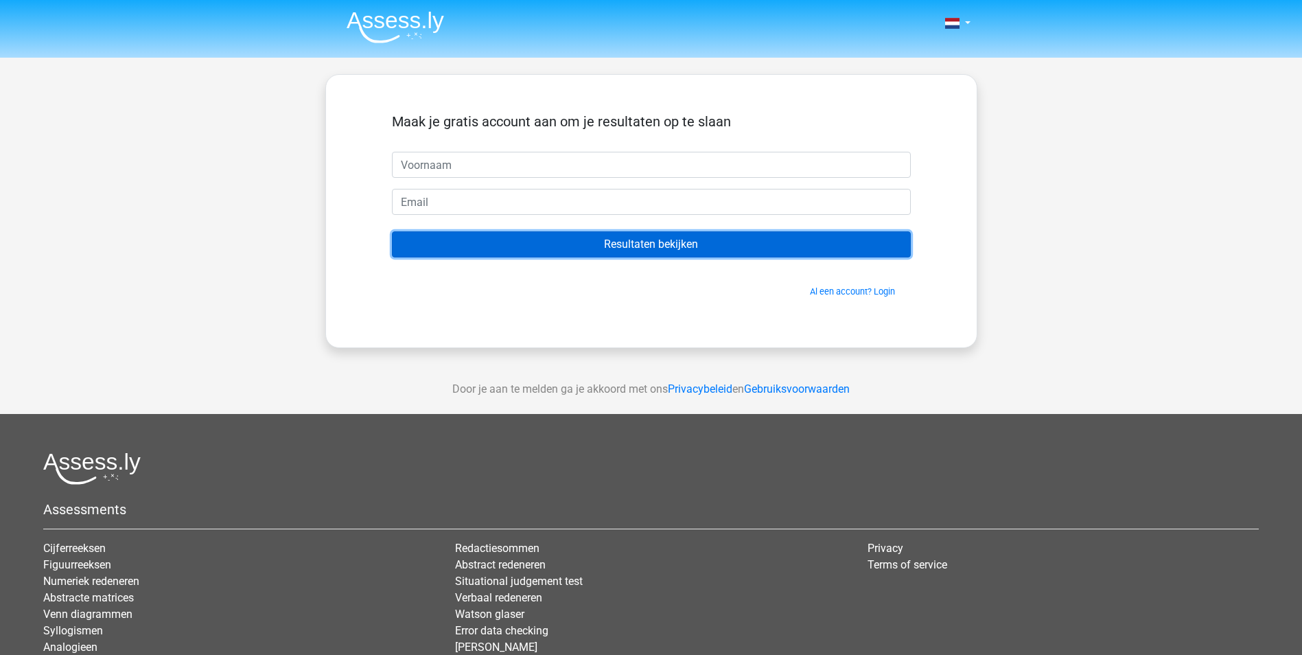
click at [653, 242] on input "Resultaten bekijken" at bounding box center [651, 244] width 519 height 26
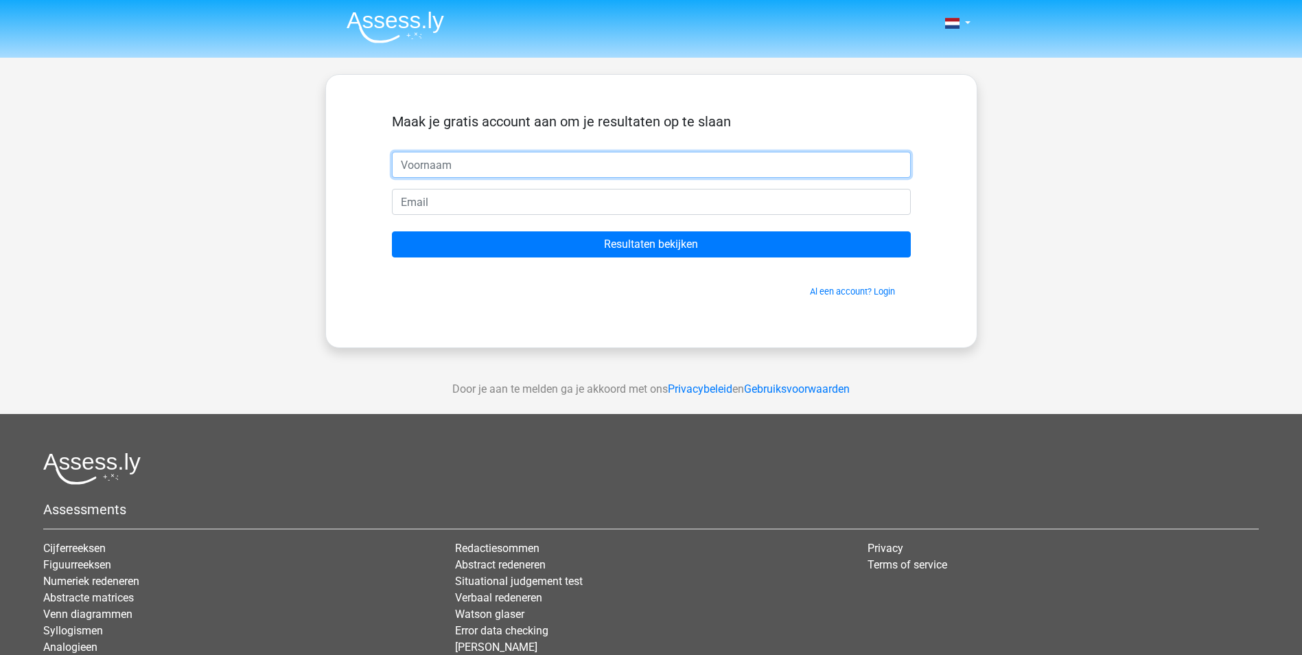
click at [463, 160] on input "text" at bounding box center [651, 165] width 519 height 26
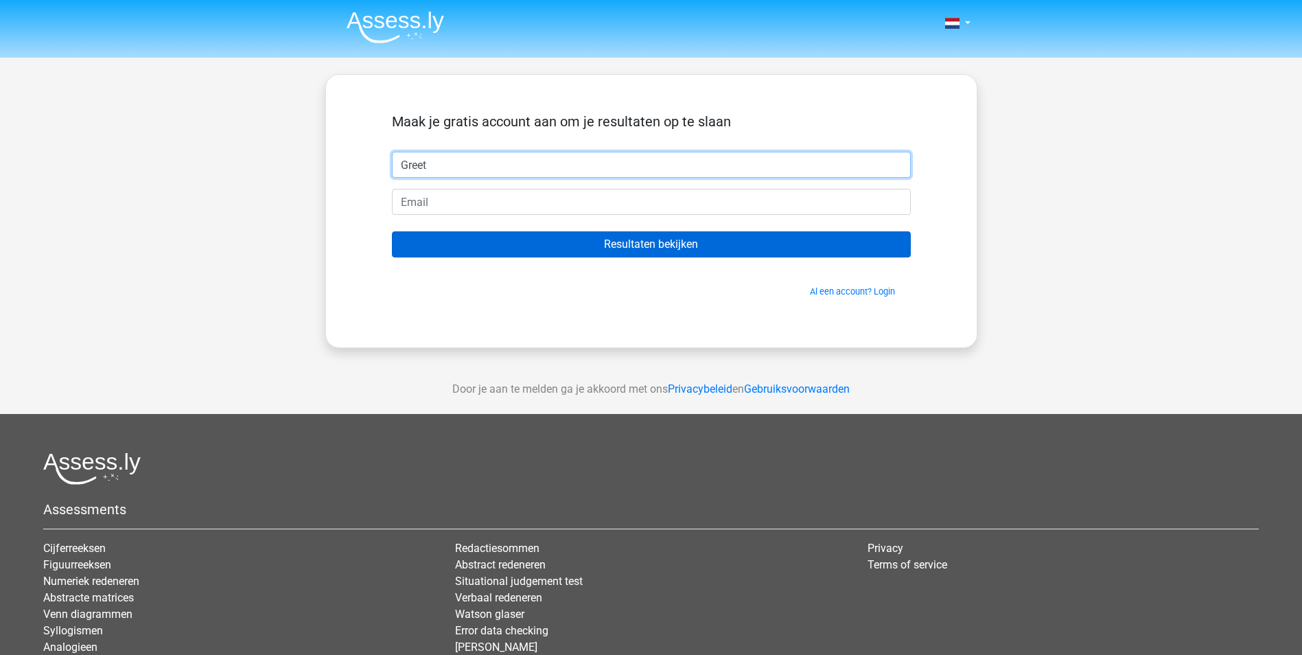
type input "Greet"
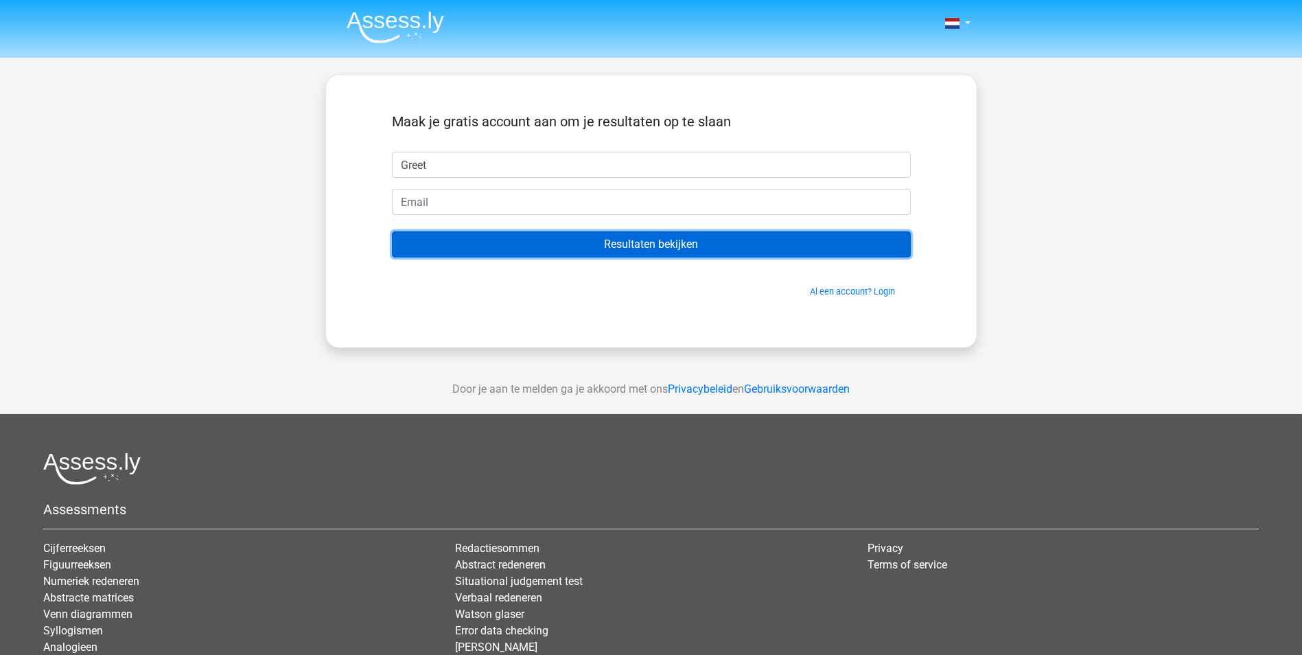
click at [681, 240] on input "Resultaten bekijken" at bounding box center [651, 244] width 519 height 26
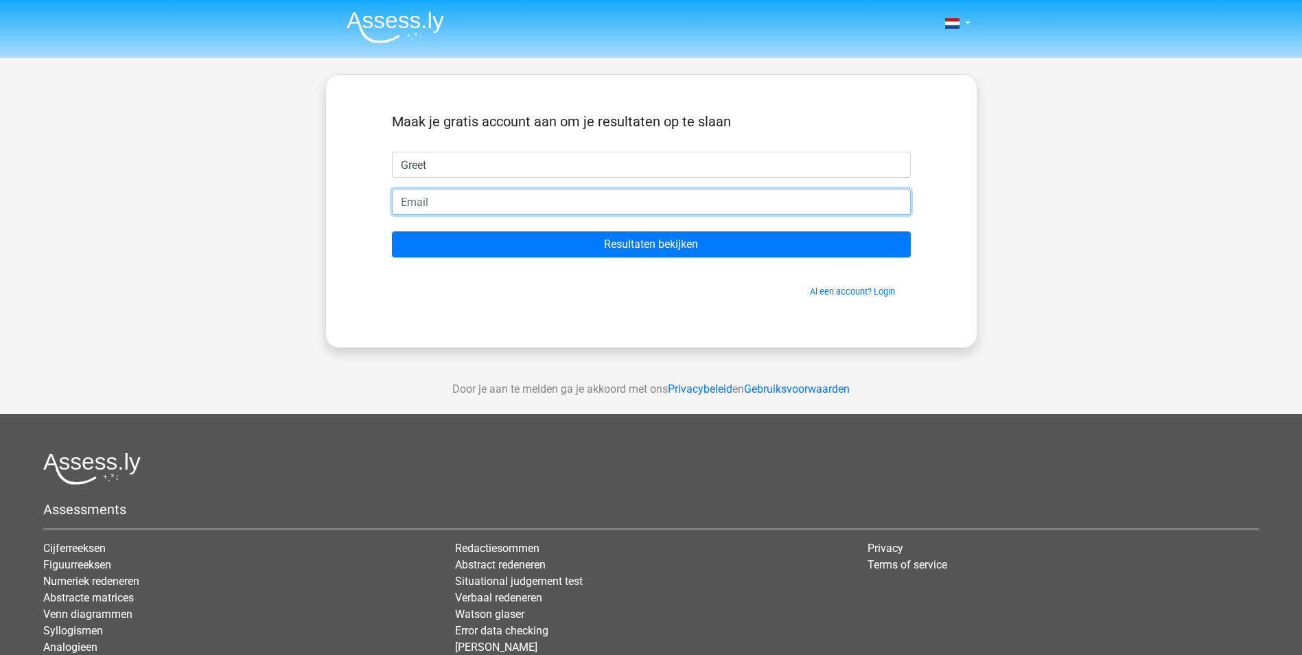
click at [503, 201] on input "email" at bounding box center [651, 202] width 519 height 26
type input "[EMAIL_ADDRESS][DOMAIN_NAME]"
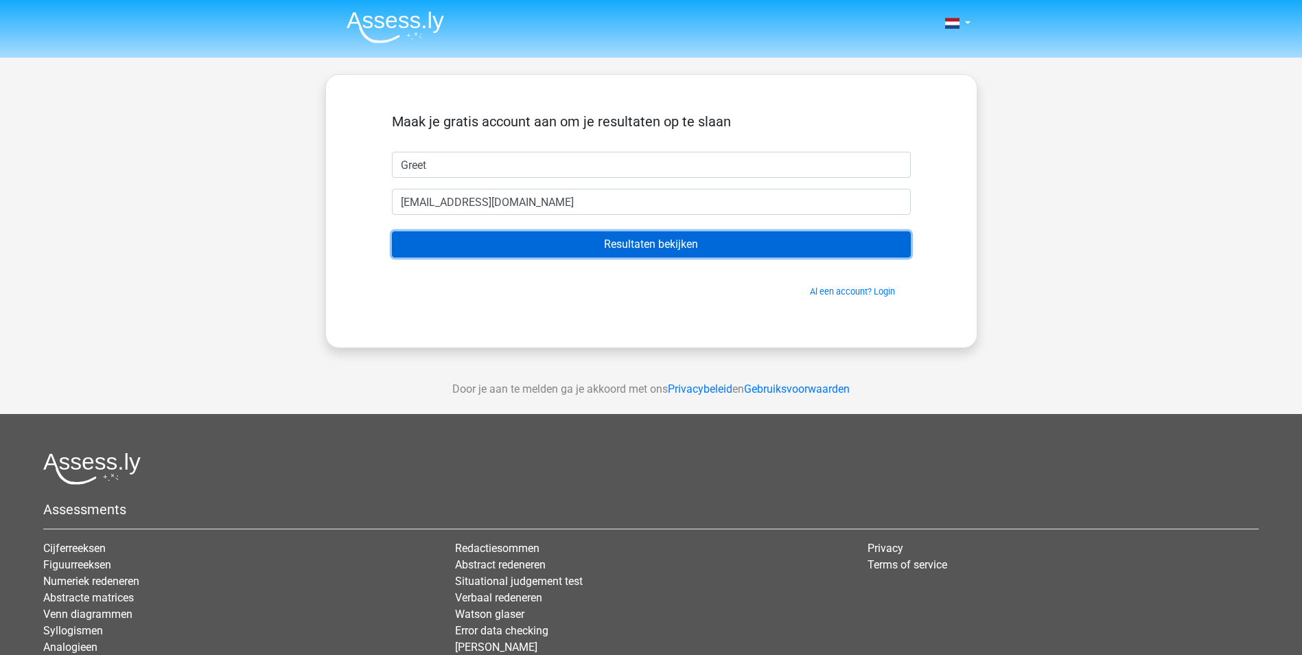
click at [640, 238] on input "Resultaten bekijken" at bounding box center [651, 244] width 519 height 26
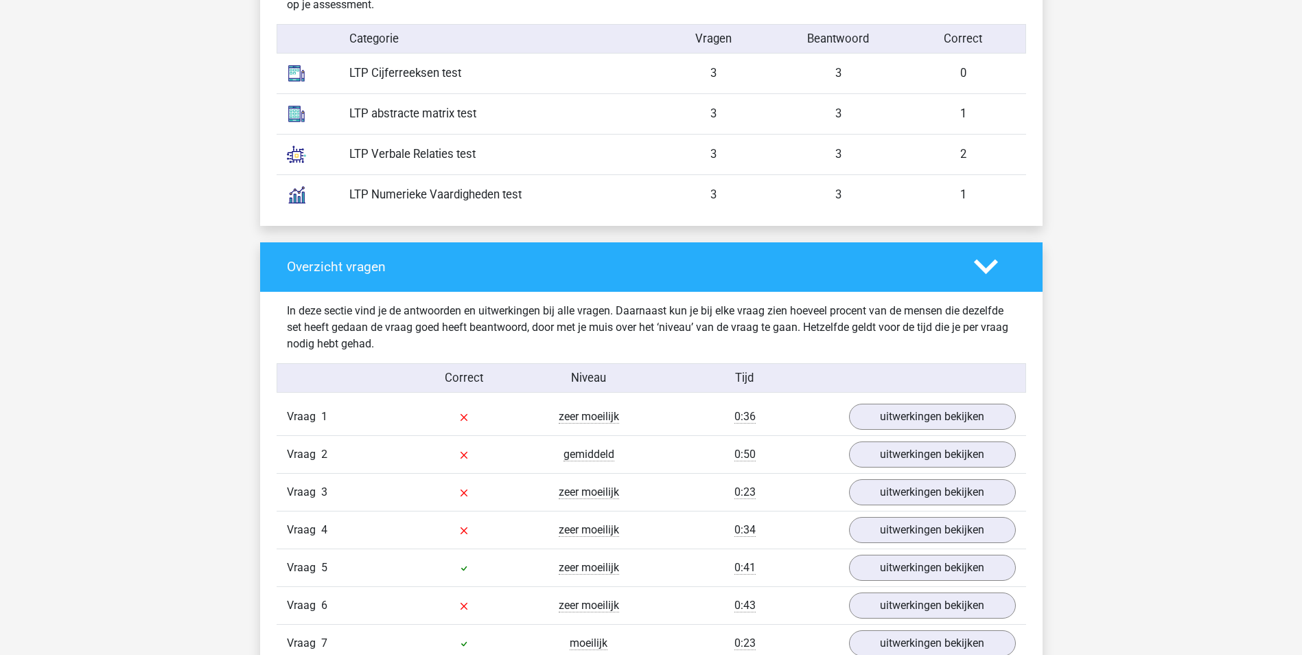
scroll to position [1235, 0]
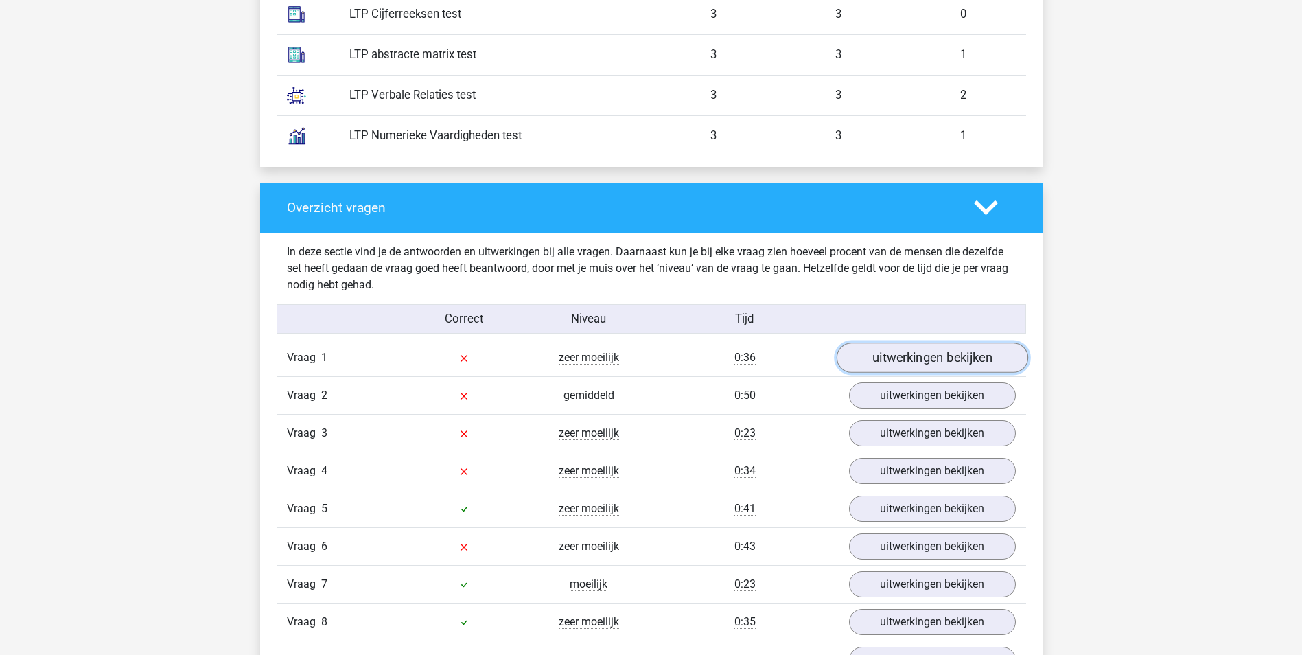
click at [932, 354] on link "uitwerkingen bekijken" at bounding box center [931, 357] width 191 height 30
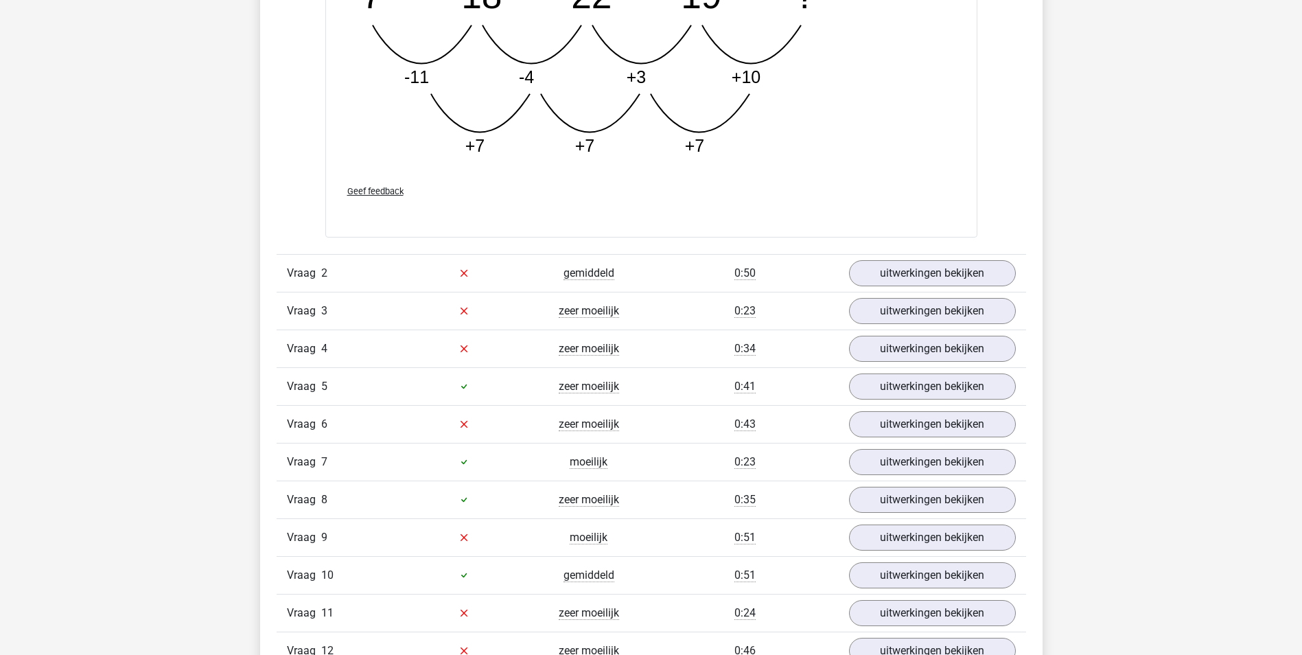
scroll to position [2127, 0]
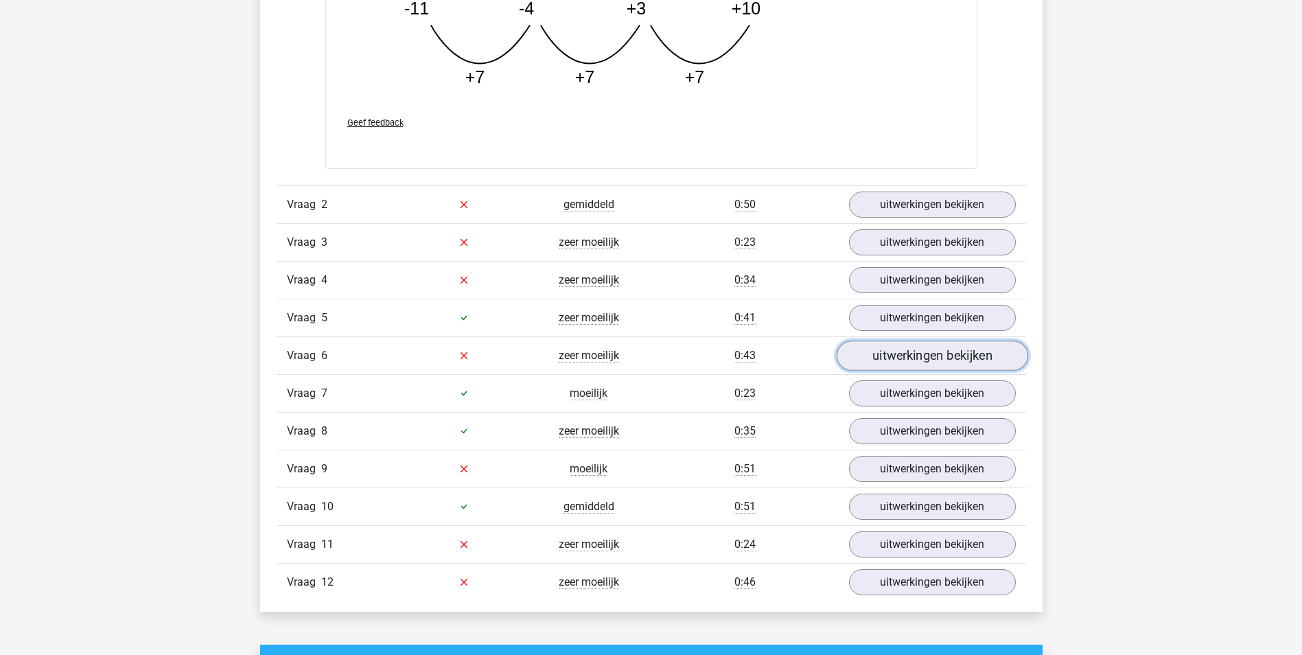
click at [925, 350] on link "uitwerkingen bekijken" at bounding box center [931, 355] width 191 height 30
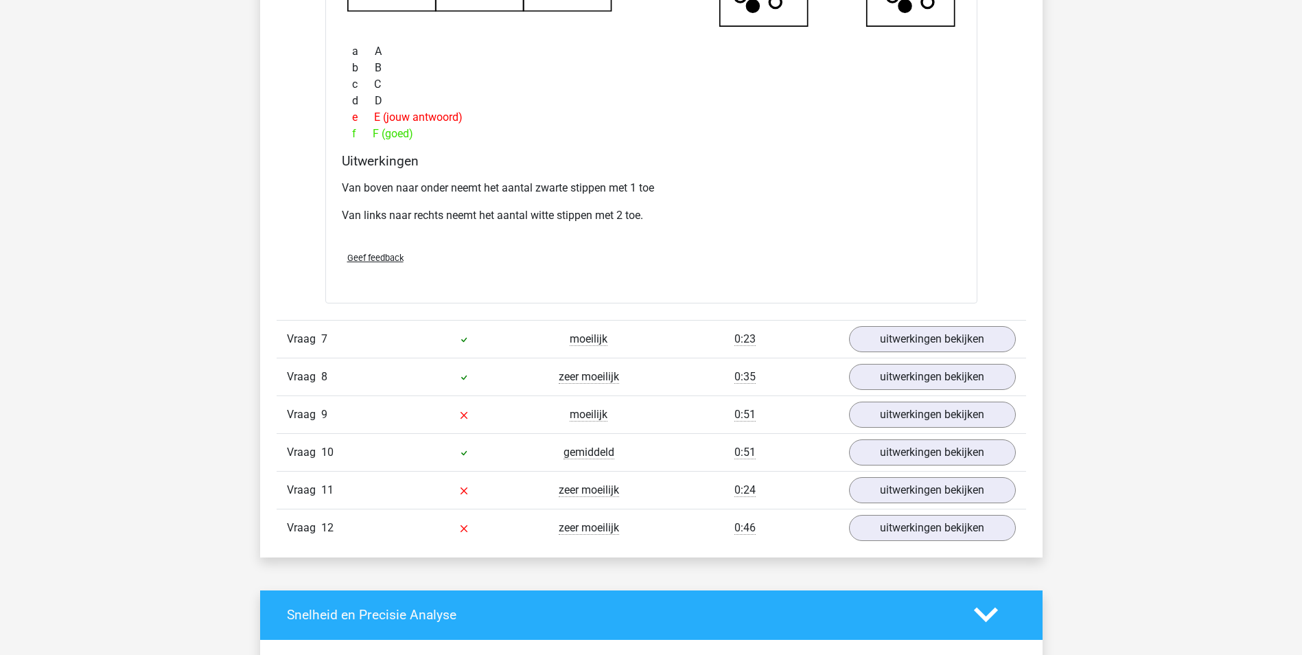
scroll to position [2813, 0]
click at [927, 448] on link "uitwerkingen bekijken" at bounding box center [931, 451] width 191 height 30
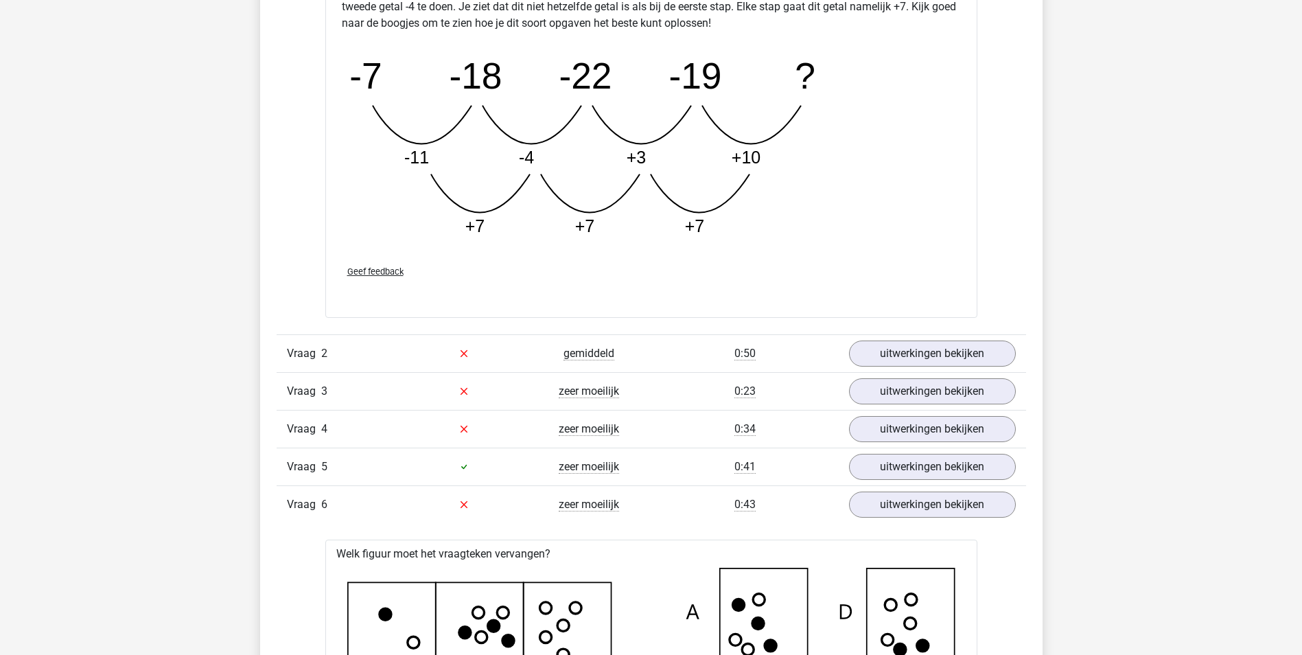
scroll to position [1990, 0]
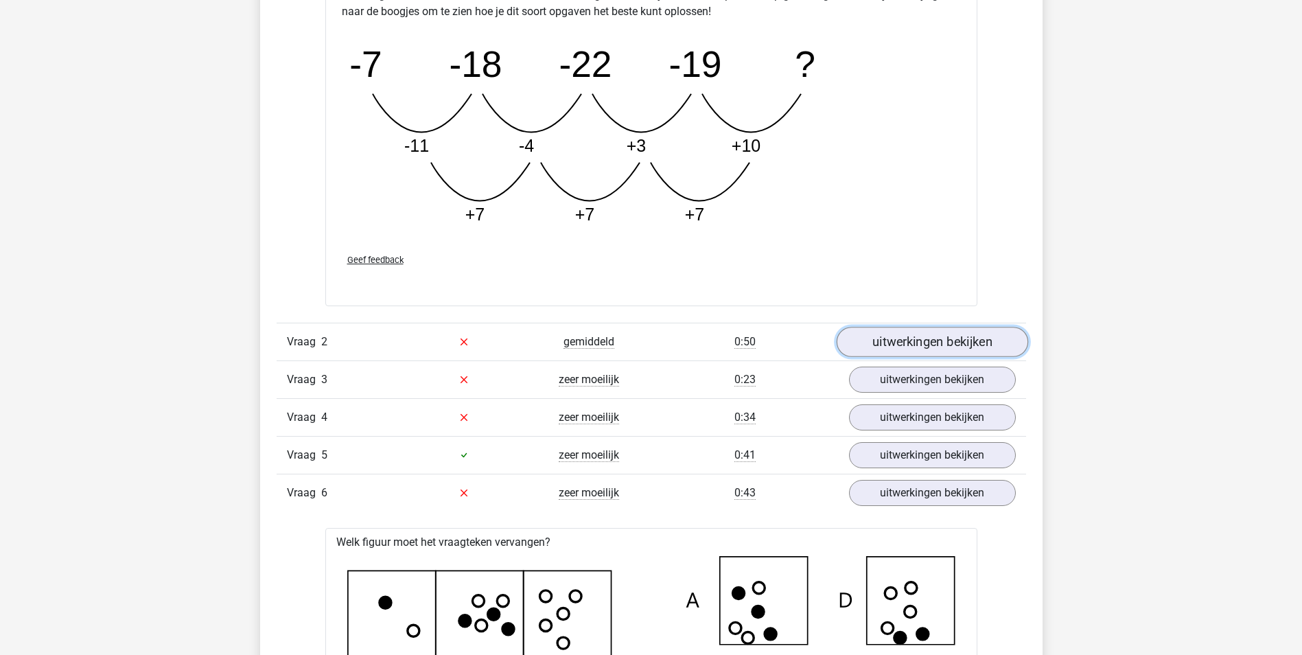
click at [941, 340] on link "uitwerkingen bekijken" at bounding box center [931, 342] width 191 height 30
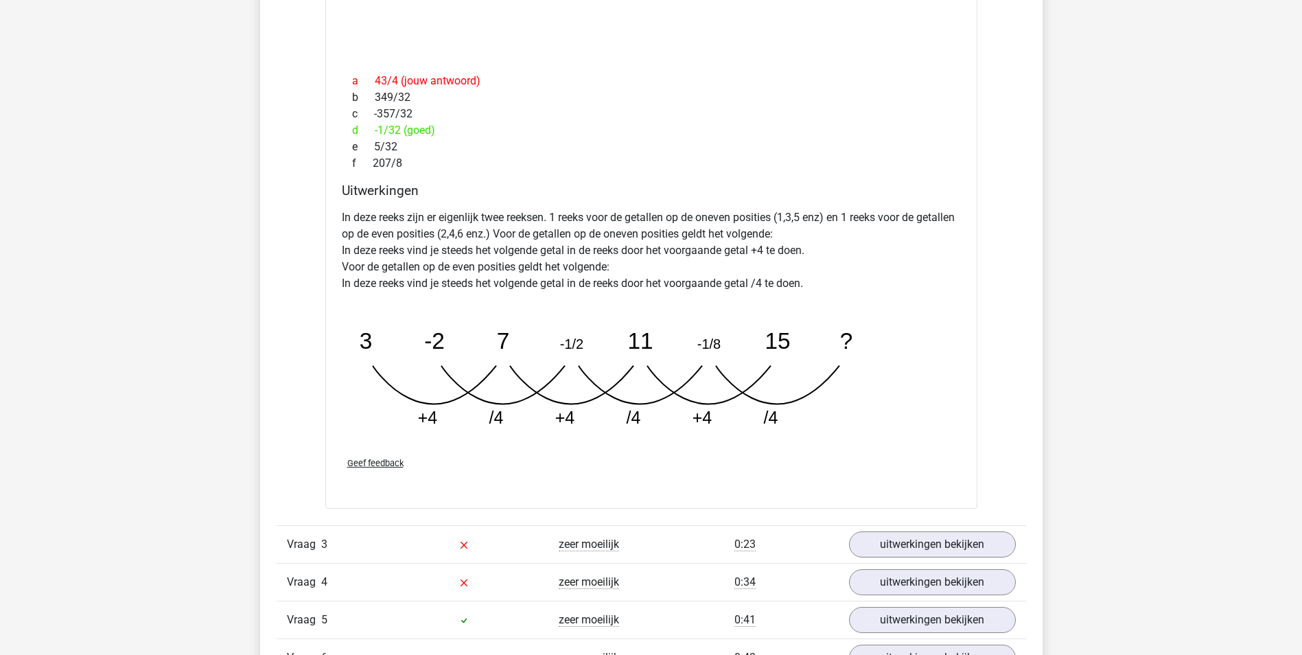
scroll to position [2539, 0]
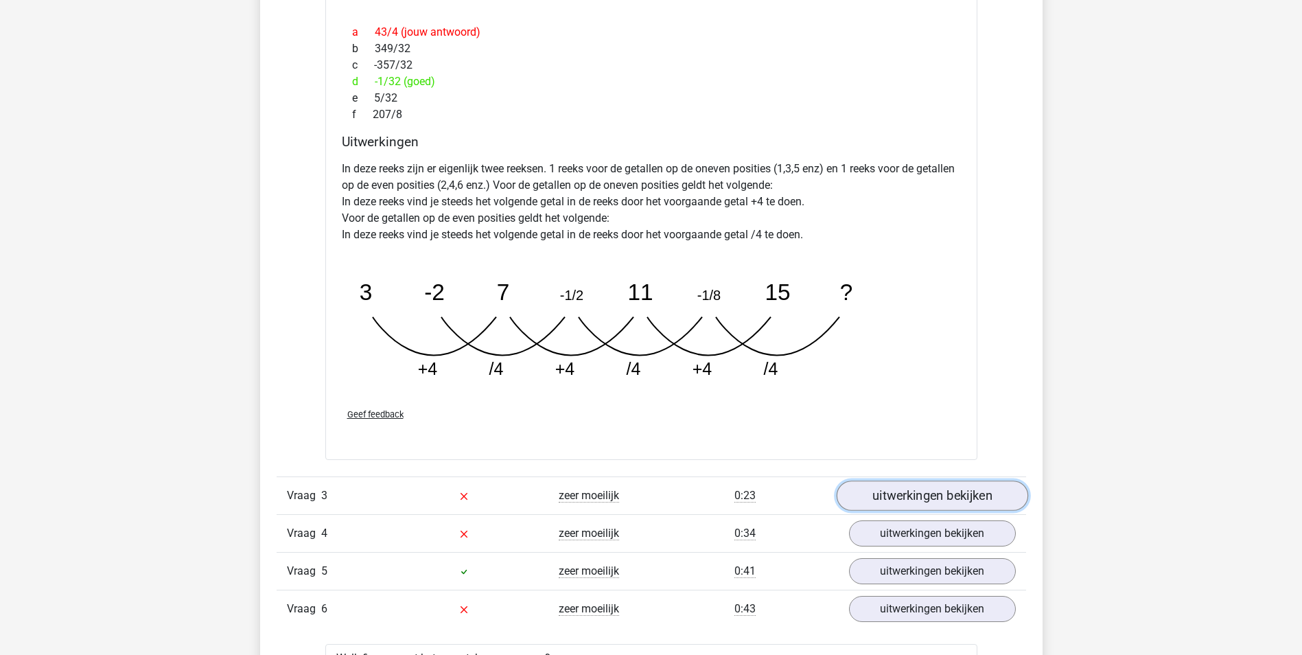
click at [920, 493] on link "uitwerkingen bekijken" at bounding box center [931, 496] width 191 height 30
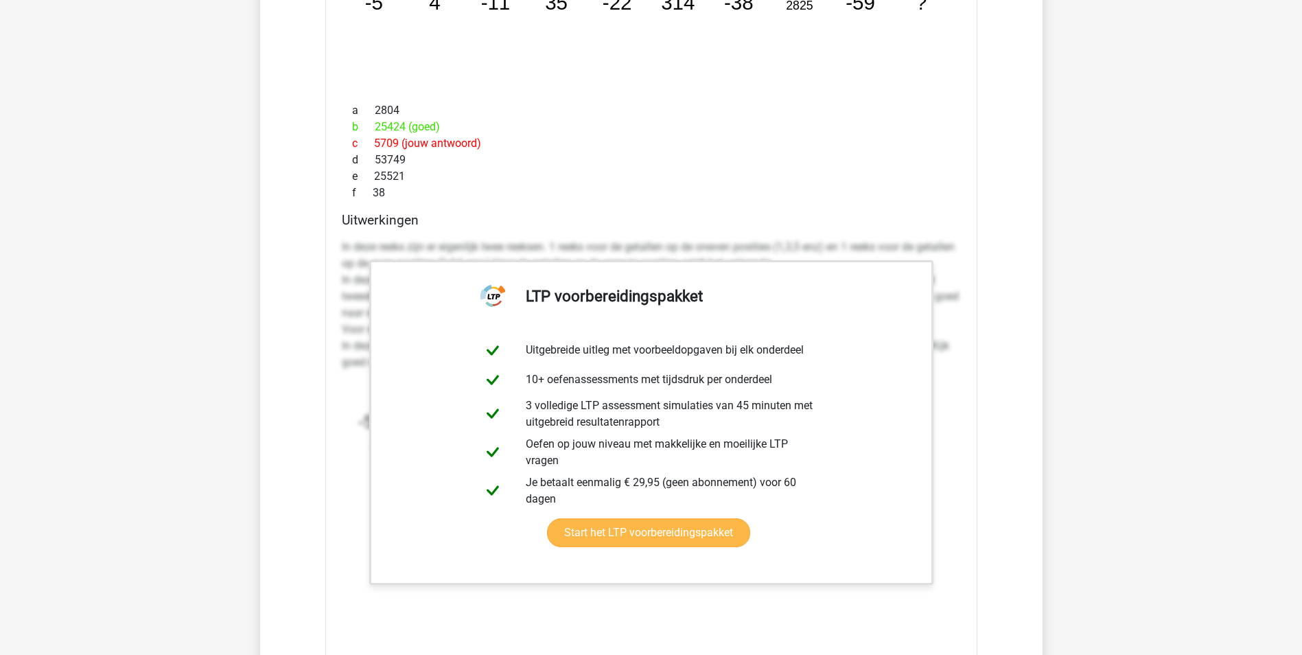
scroll to position [3088, 0]
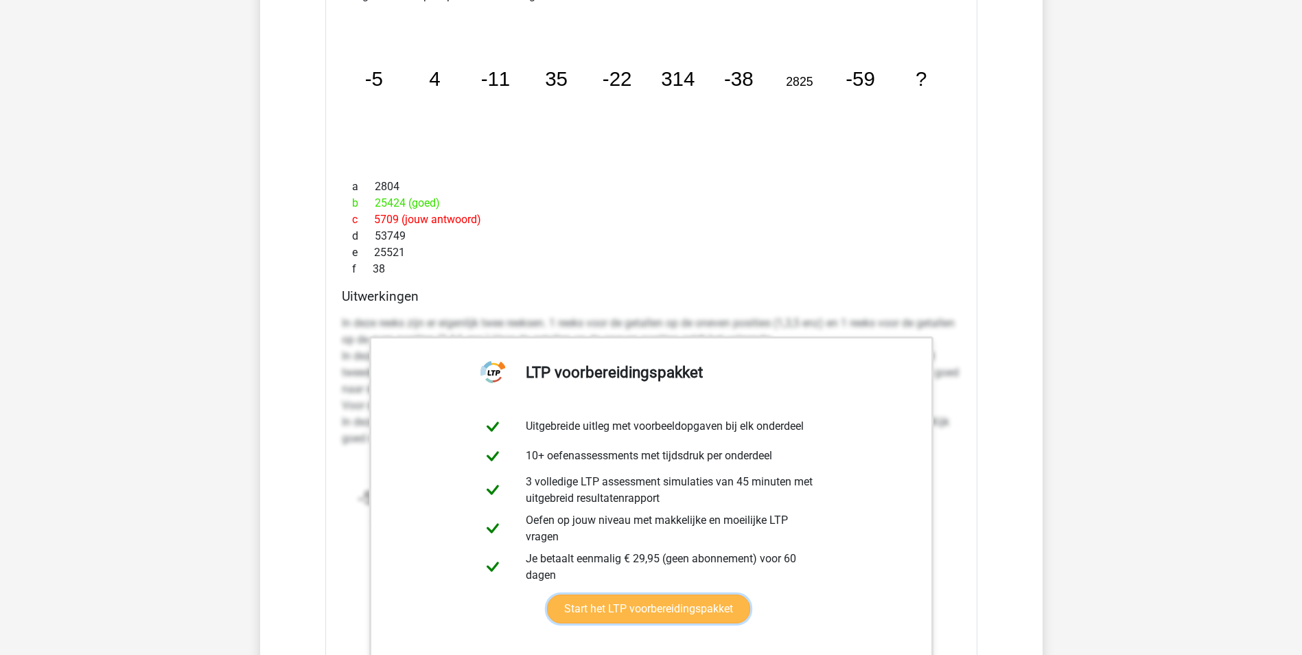
click at [750, 594] on link "Start het LTP voorbereidingspakket" at bounding box center [648, 608] width 203 height 29
click at [603, 253] on div "e 25521" at bounding box center [651, 252] width 619 height 16
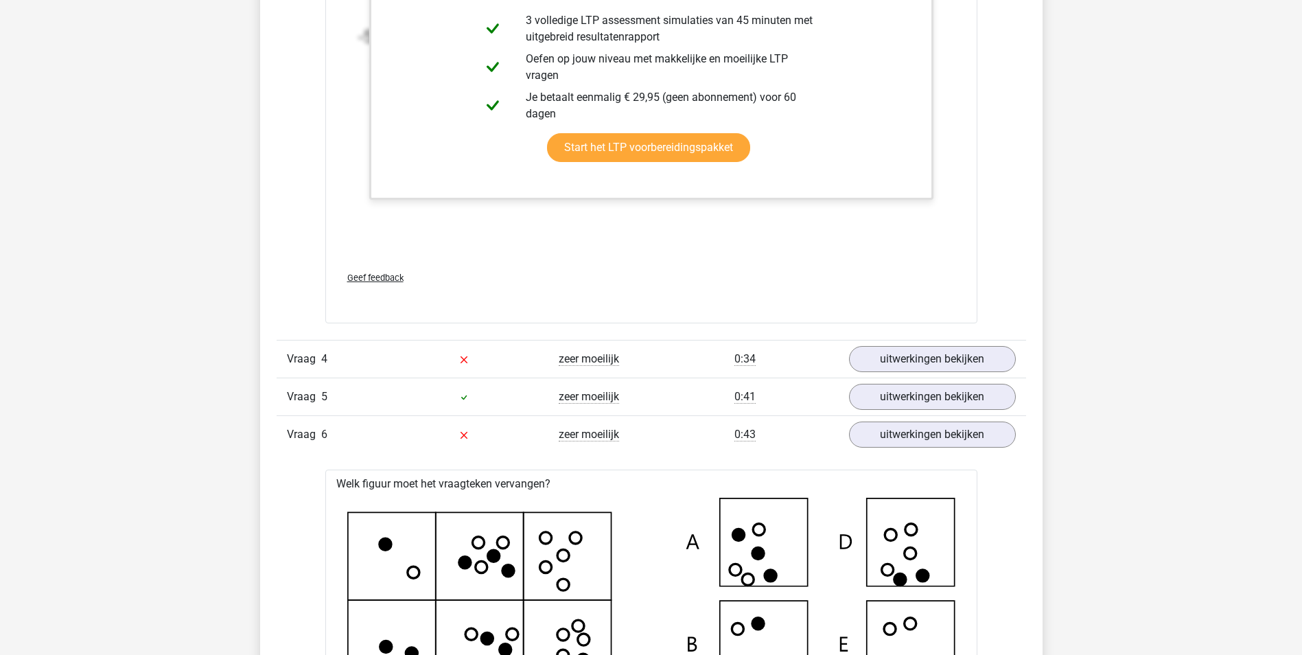
scroll to position [3568, 0]
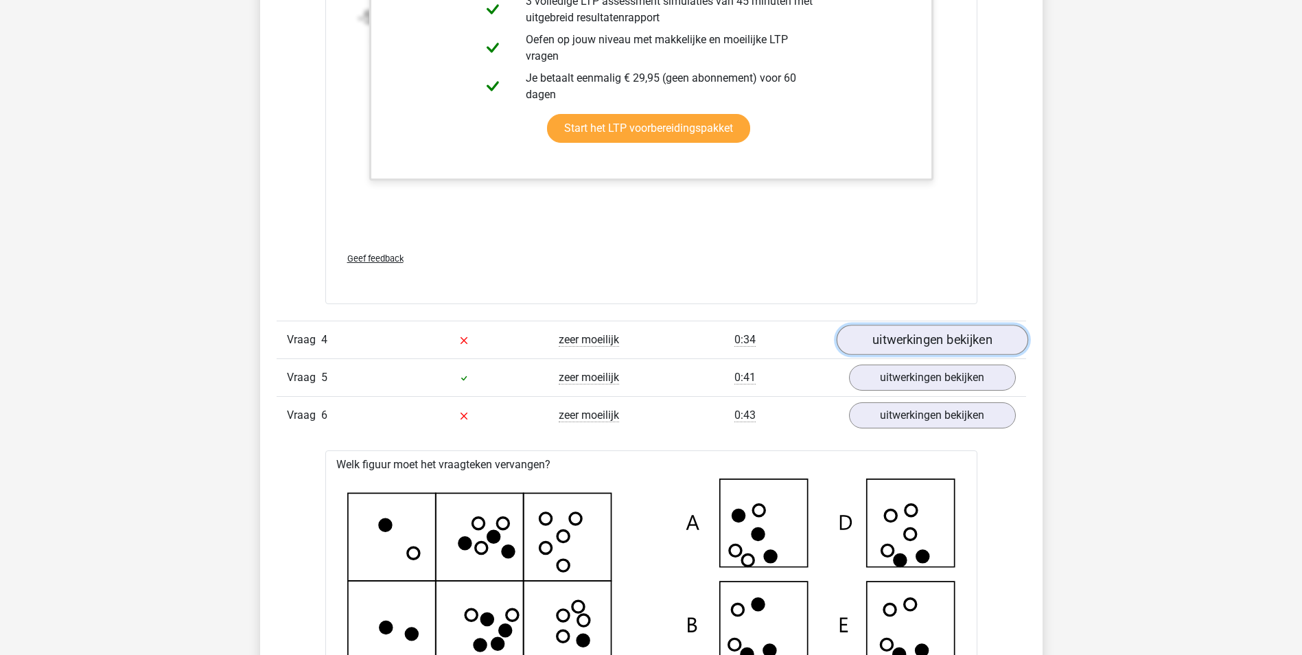
click at [944, 338] on link "uitwerkingen bekijken" at bounding box center [931, 340] width 191 height 30
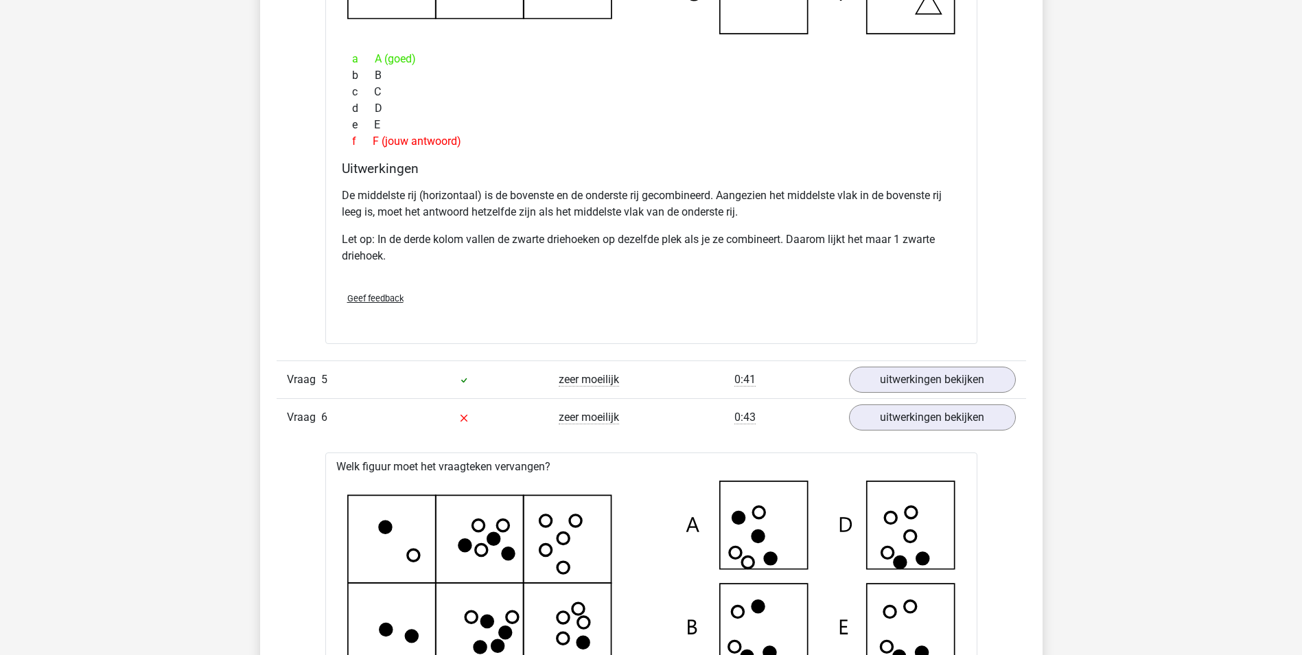
scroll to position [4255, 0]
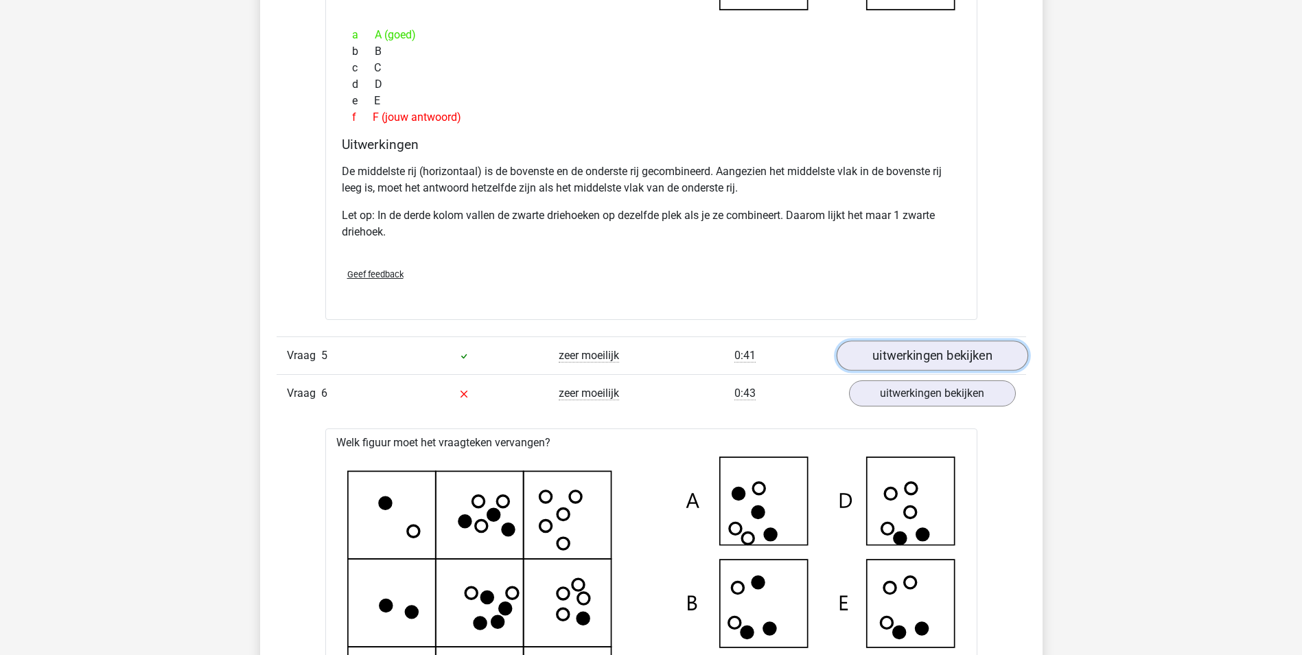
click at [945, 354] on link "uitwerkingen bekijken" at bounding box center [931, 356] width 191 height 30
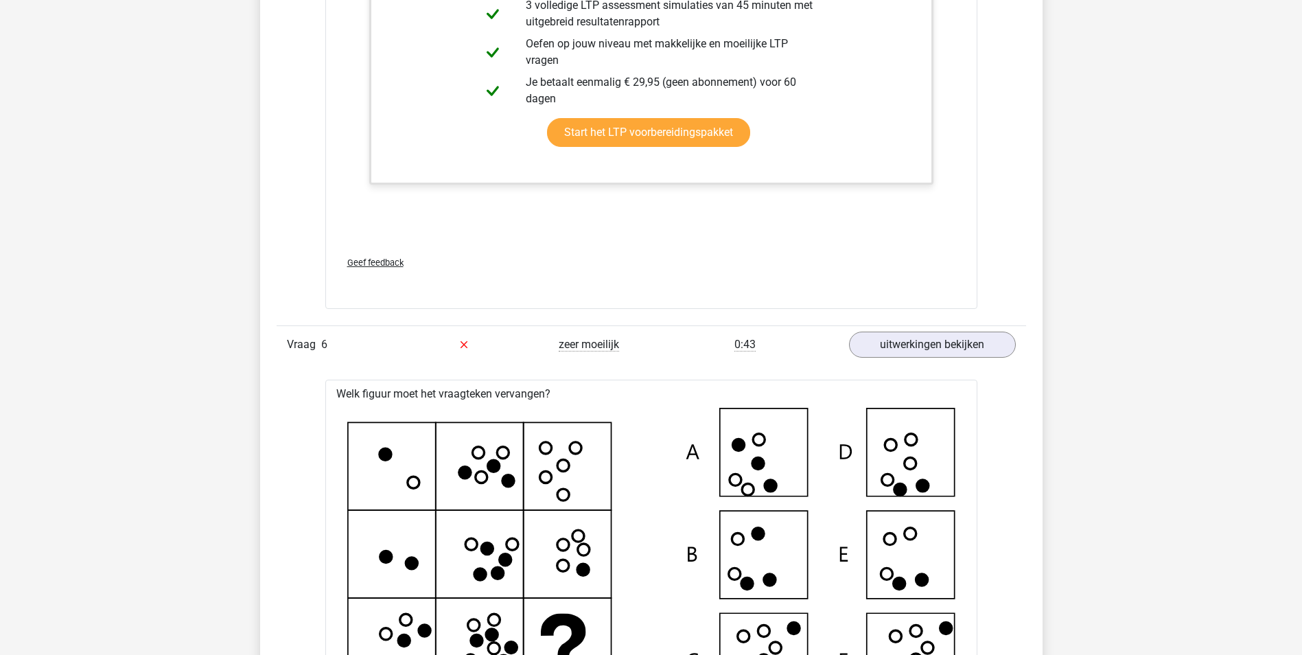
scroll to position [5284, 0]
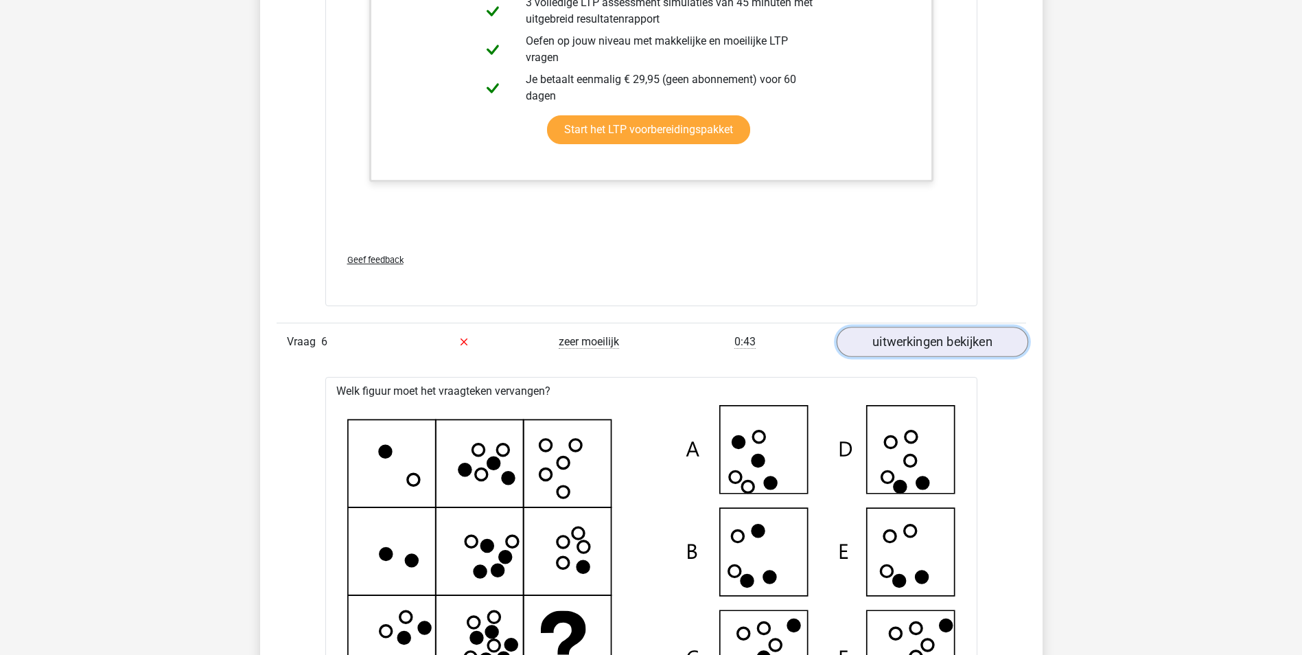
click at [917, 340] on link "uitwerkingen bekijken" at bounding box center [931, 342] width 191 height 30
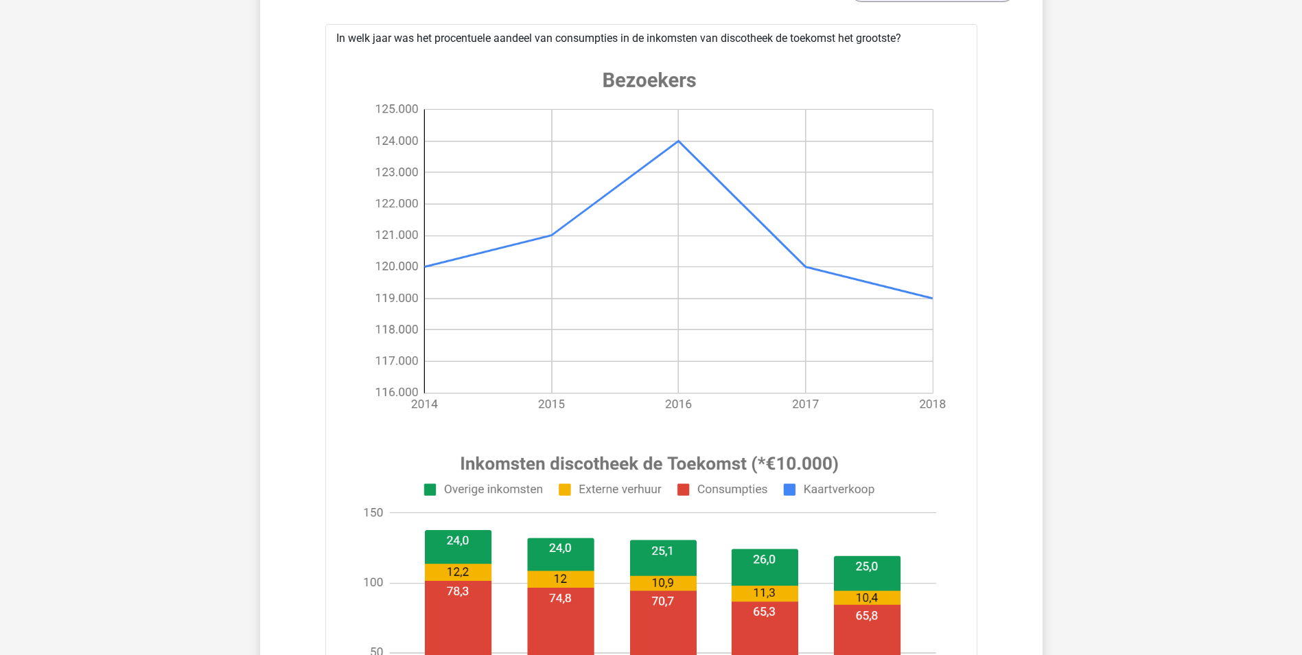
scroll to position [5764, 0]
